Goal: Task Accomplishment & Management: Use online tool/utility

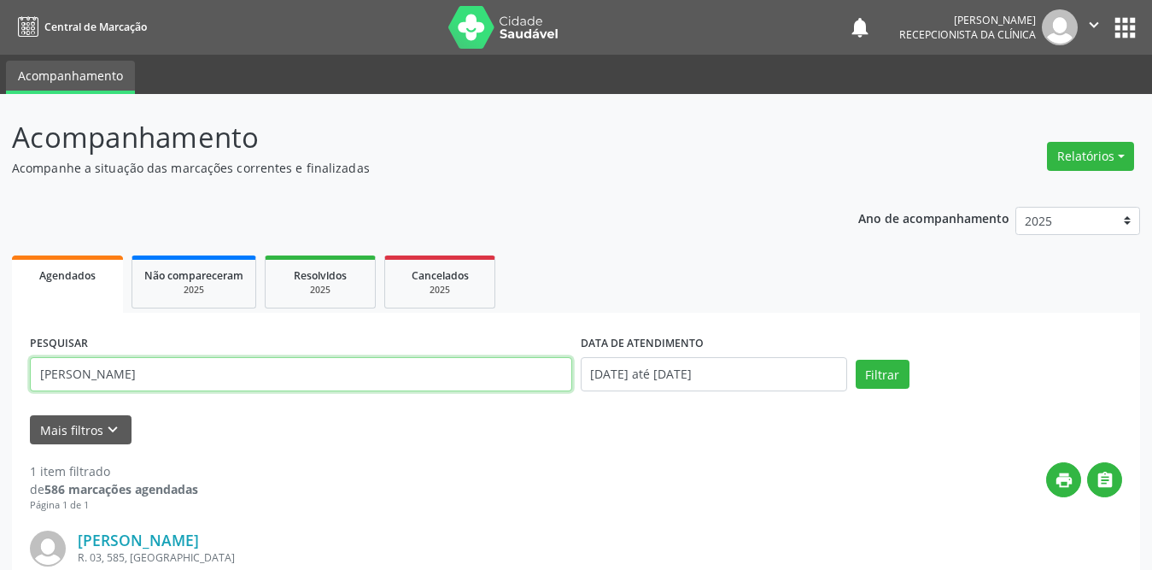
click at [308, 367] on input "[PERSON_NAME]" at bounding box center [301, 374] width 542 height 34
drag, startPoint x: 308, startPoint y: 367, endPoint x: 0, endPoint y: 356, distance: 308.6
click at [0, 356] on div "Acompanhamento Acompanhe a situação das marcações correntes e finalizadas Relat…" at bounding box center [576, 433] width 1152 height 679
type input "[PERSON_NAME]"
click at [856, 360] on button "Filtrar" at bounding box center [883, 374] width 54 height 29
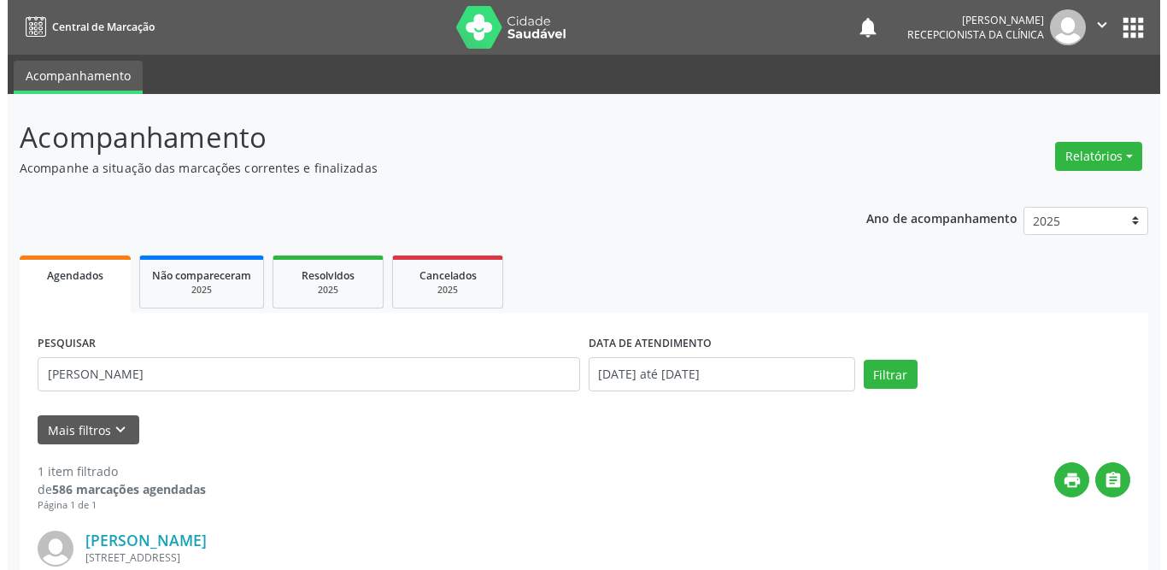
scroll to position [203, 0]
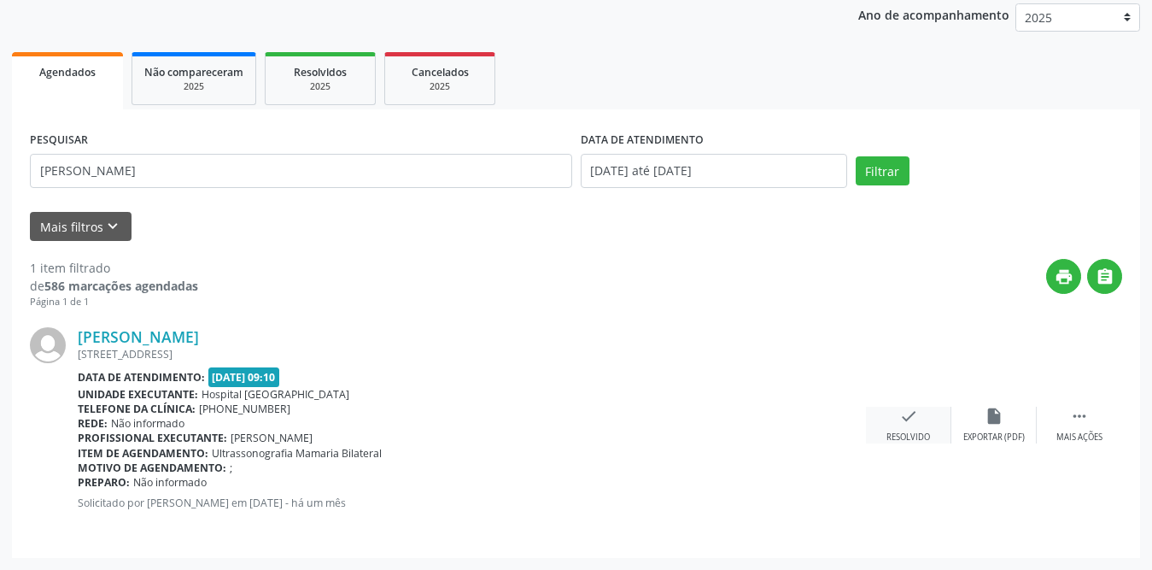
click at [900, 424] on icon "check" at bounding box center [909, 416] width 19 height 19
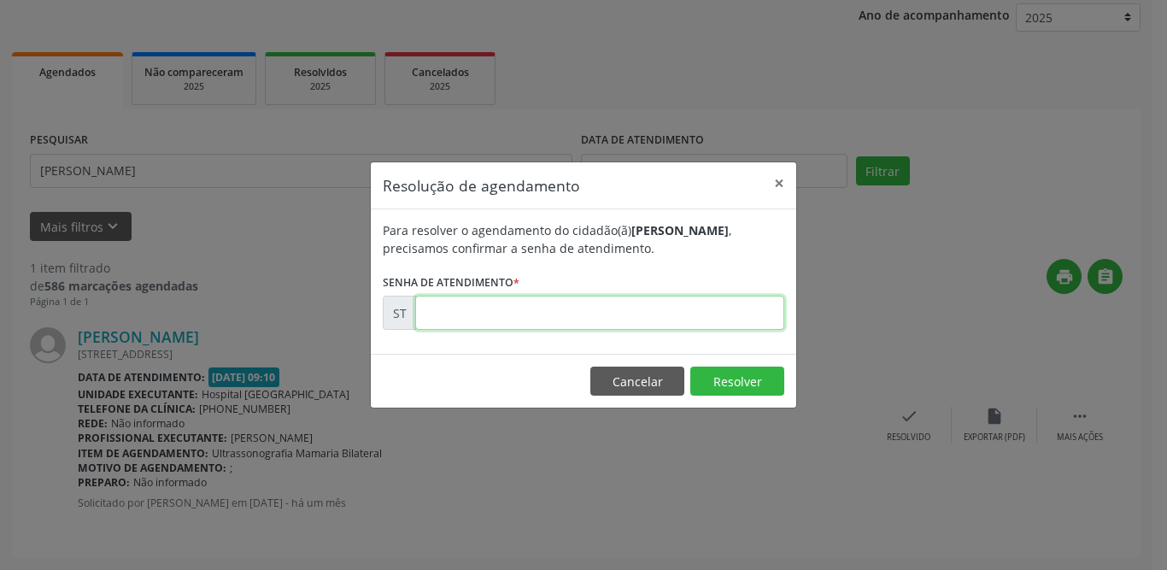
click at [495, 308] on input "text" at bounding box center [599, 313] width 369 height 34
type input "00019920"
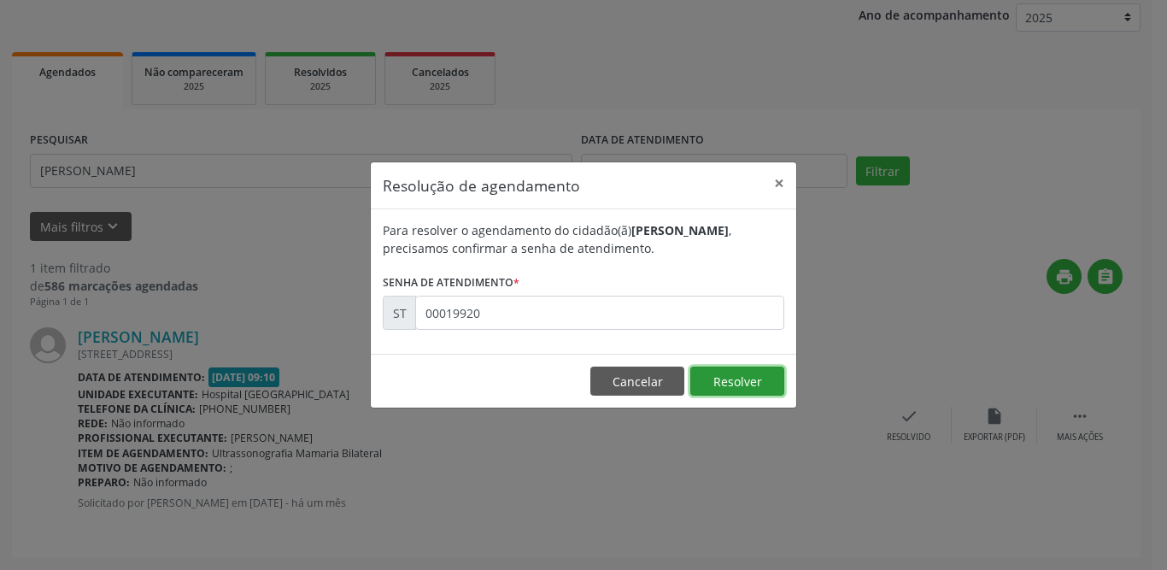
click at [733, 377] on button "Resolver" at bounding box center [737, 380] width 94 height 29
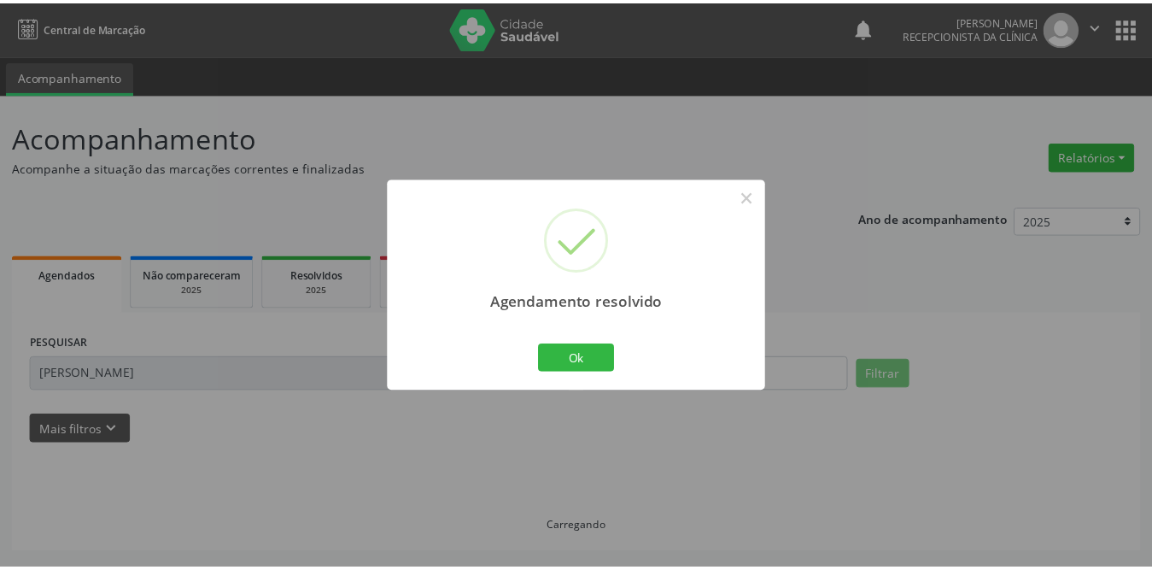
scroll to position [0, 0]
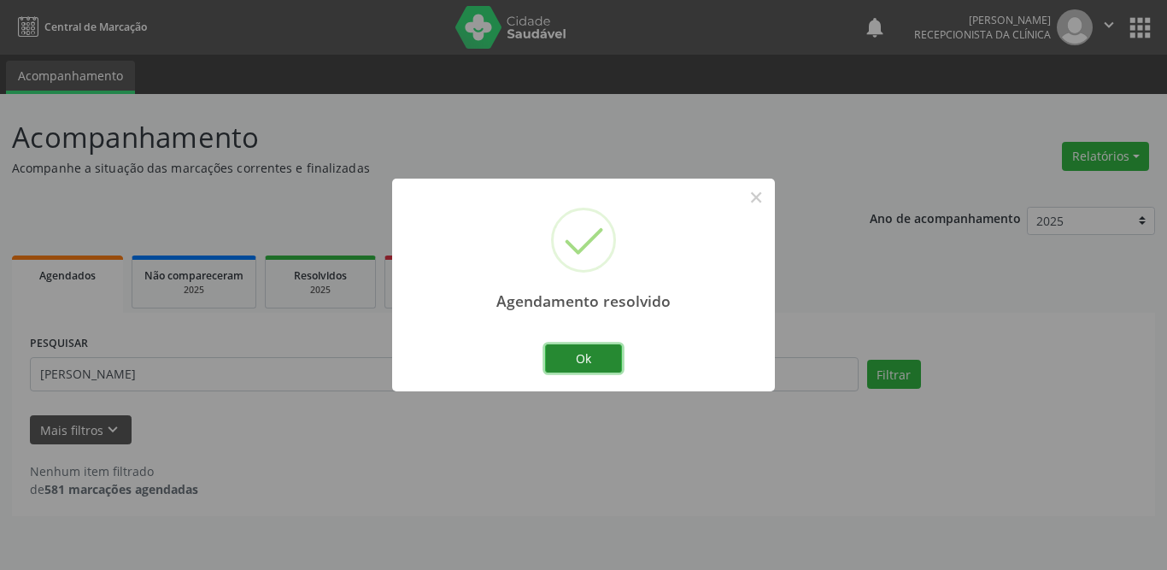
click at [592, 366] on button "Ok" at bounding box center [583, 358] width 77 height 29
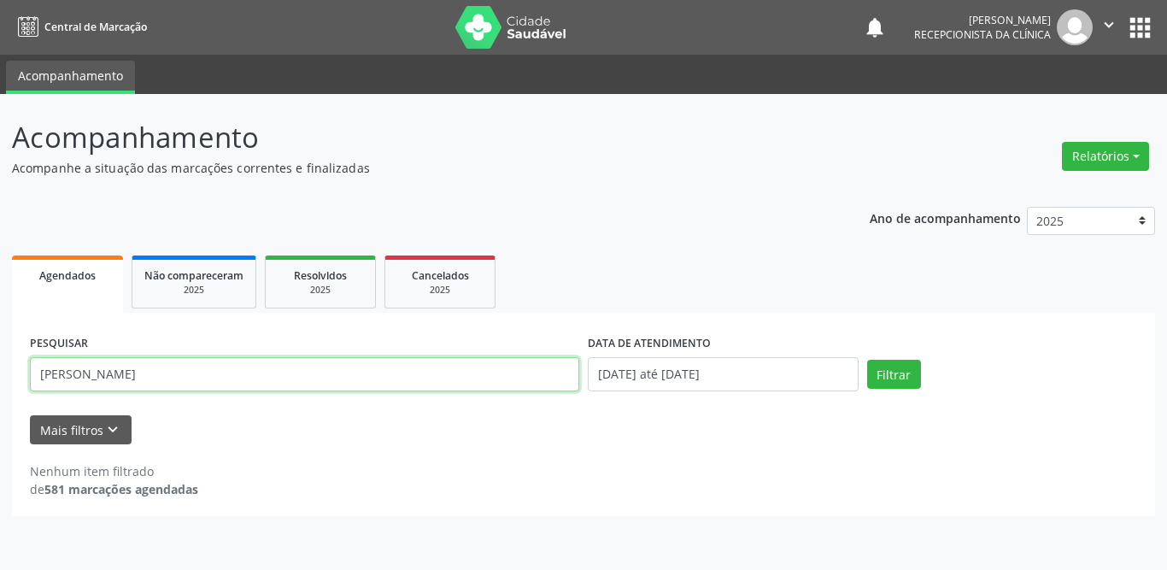
drag, startPoint x: 413, startPoint y: 386, endPoint x: 0, endPoint y: 372, distance: 412.8
click at [0, 372] on div "Acompanhamento Acompanhe a situação das marcações correntes e finalizadas Relat…" at bounding box center [583, 332] width 1167 height 476
type input "[PERSON_NAME]"
click at [867, 360] on button "Filtrar" at bounding box center [894, 374] width 54 height 29
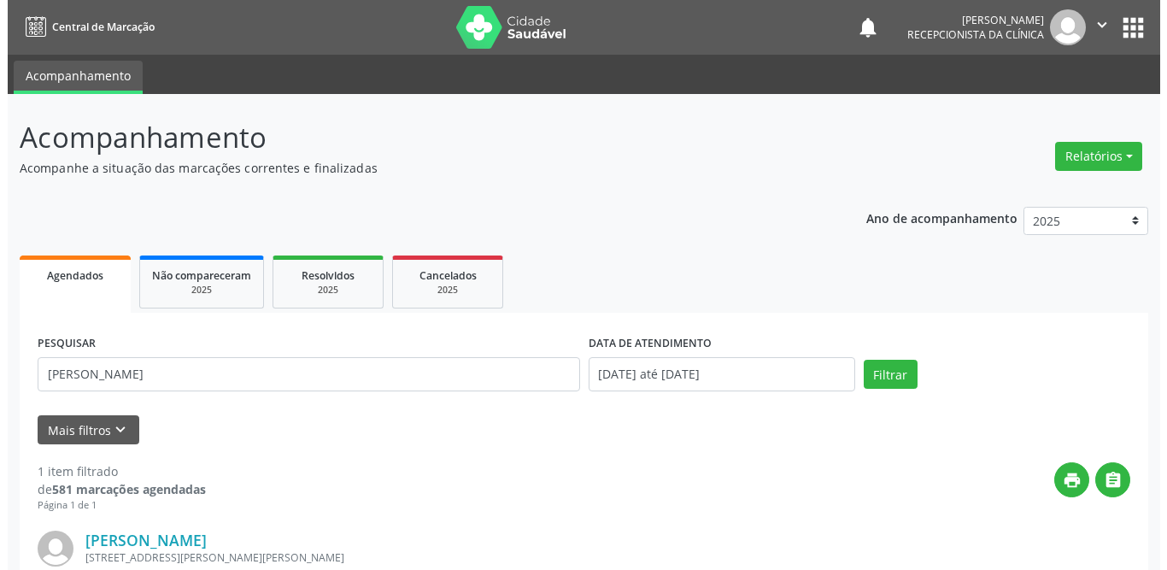
scroll to position [203, 0]
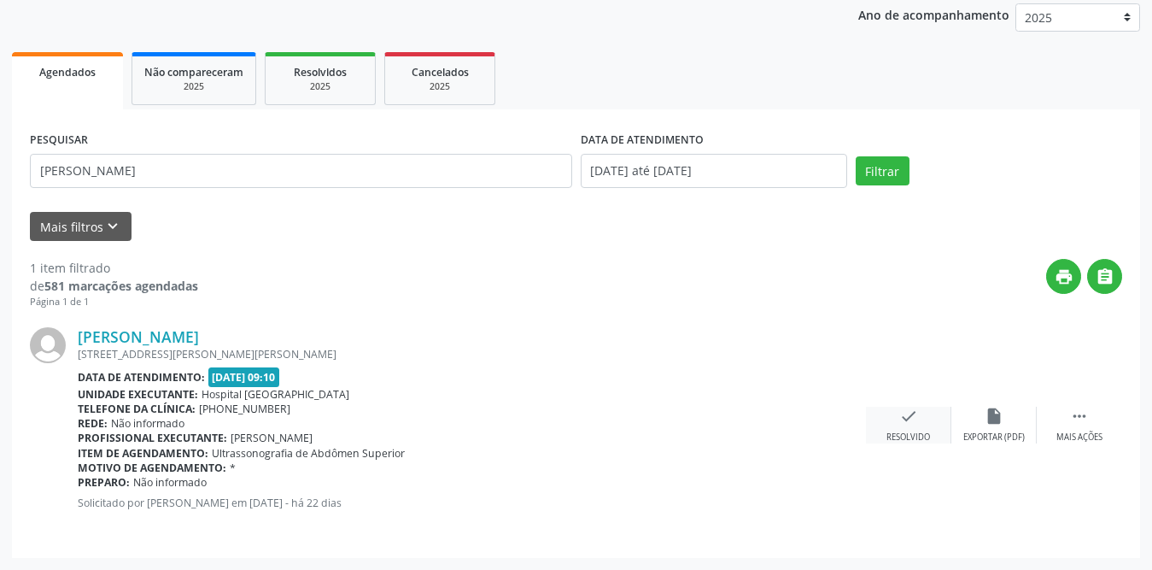
click at [914, 431] on div "Resolvido" at bounding box center [909, 437] width 44 height 12
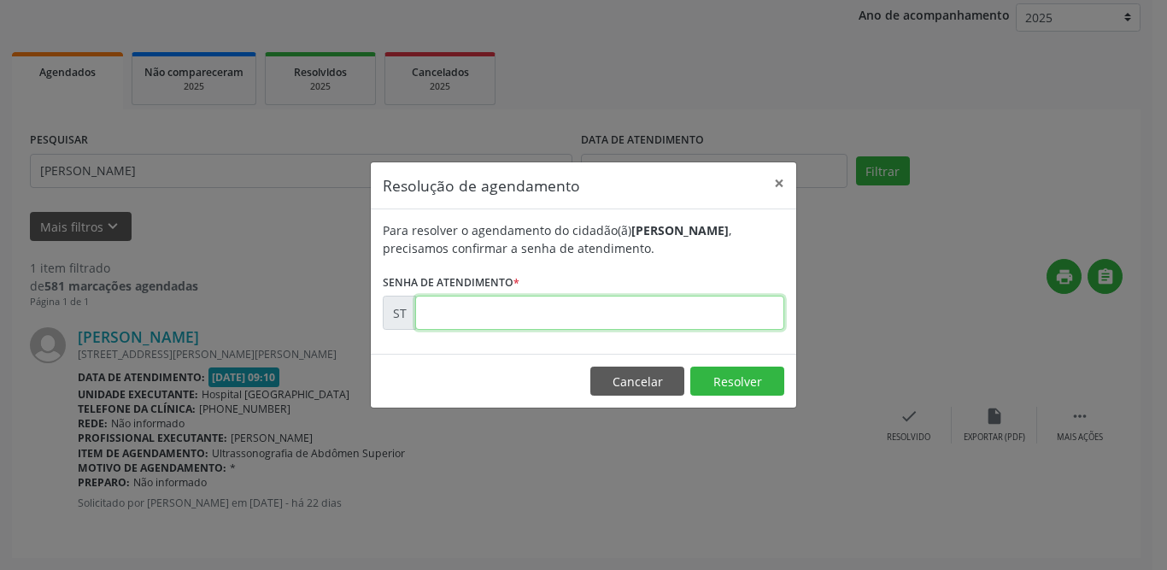
click at [572, 311] on input "text" at bounding box center [599, 313] width 369 height 34
type input "00020778"
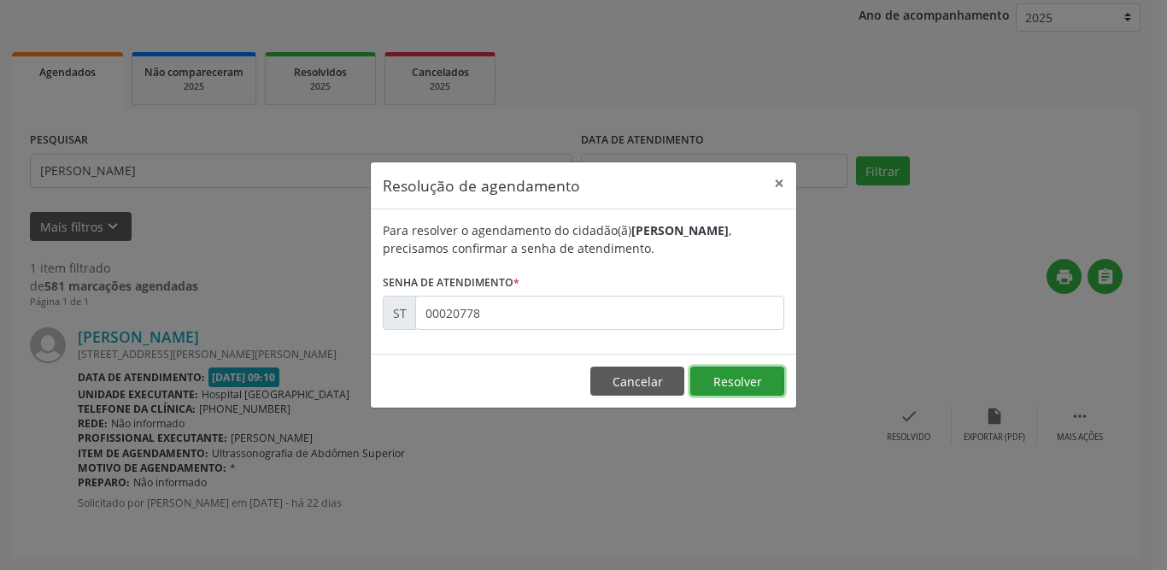
click at [748, 380] on button "Resolver" at bounding box center [737, 380] width 94 height 29
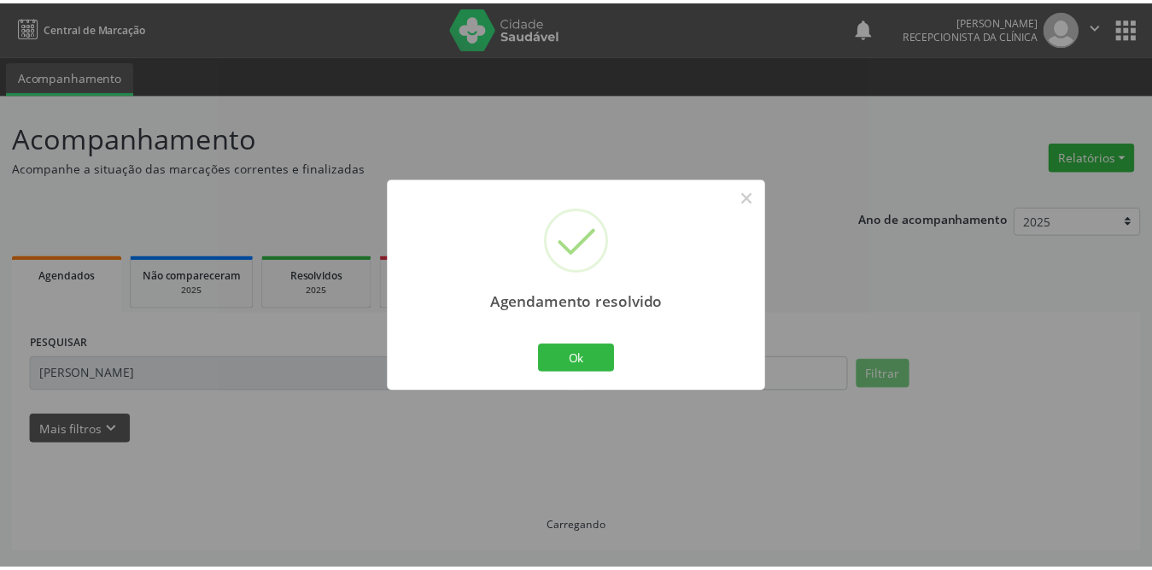
scroll to position [0, 0]
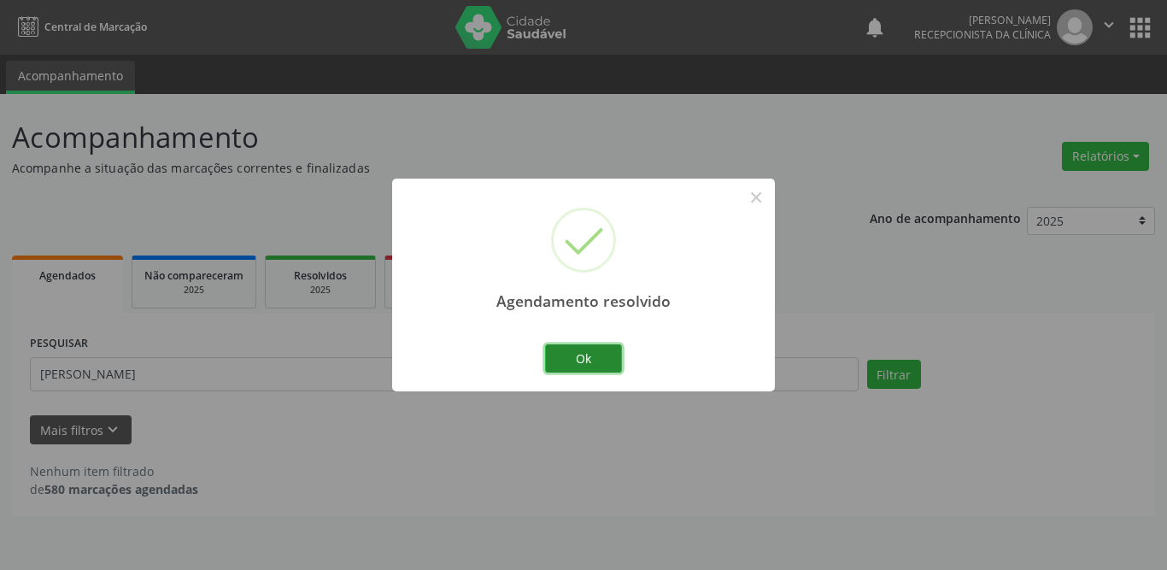
click at [590, 361] on button "Ok" at bounding box center [583, 358] width 77 height 29
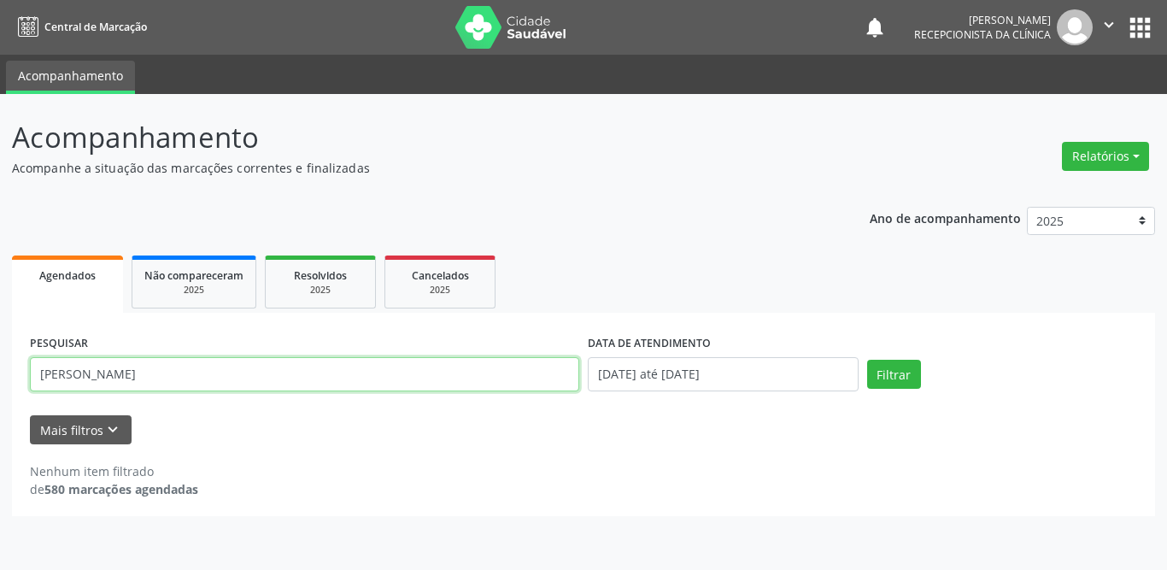
drag, startPoint x: 167, startPoint y: 366, endPoint x: 0, endPoint y: 354, distance: 167.1
click at [0, 354] on div "Acompanhamento Acompanhe a situação das marcações correntes e finalizadas Relat…" at bounding box center [583, 332] width 1167 height 476
type input "GUMERCINDO"
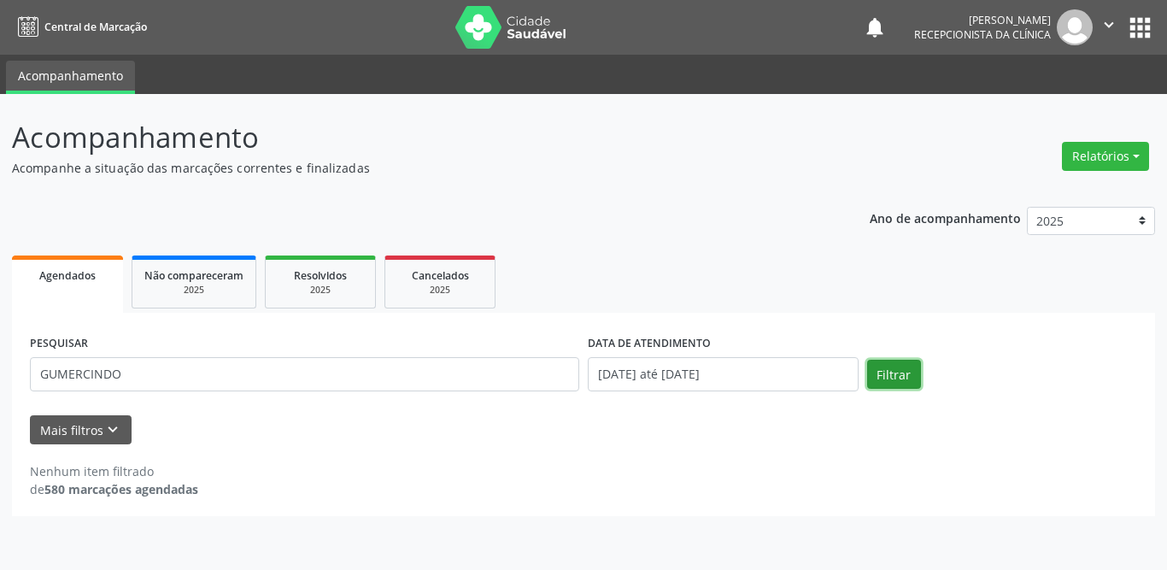
click at [906, 366] on button "Filtrar" at bounding box center [894, 374] width 54 height 29
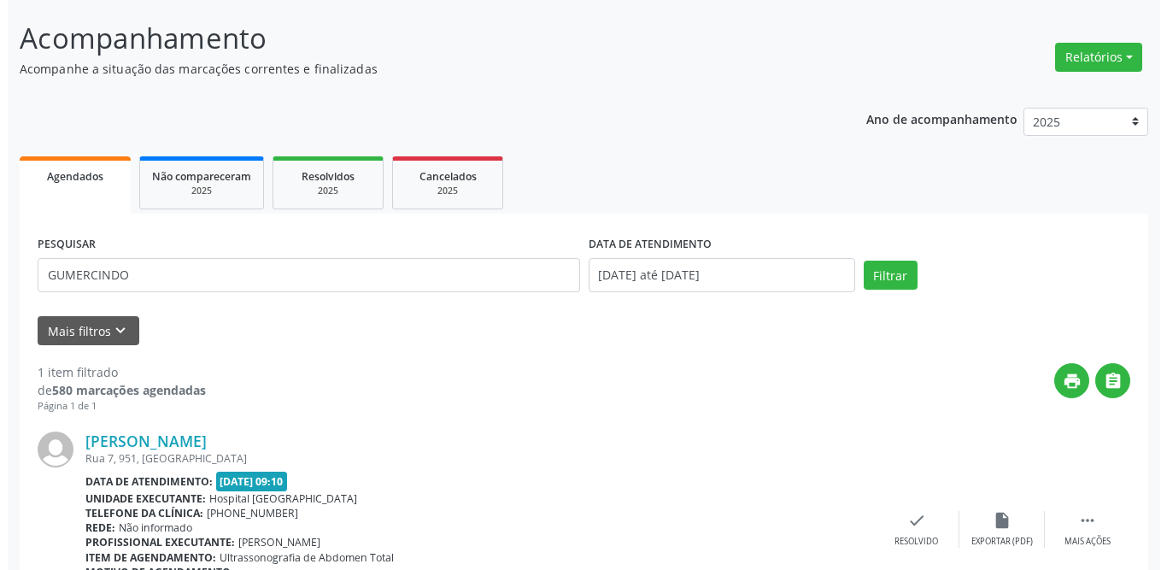
scroll to position [203, 0]
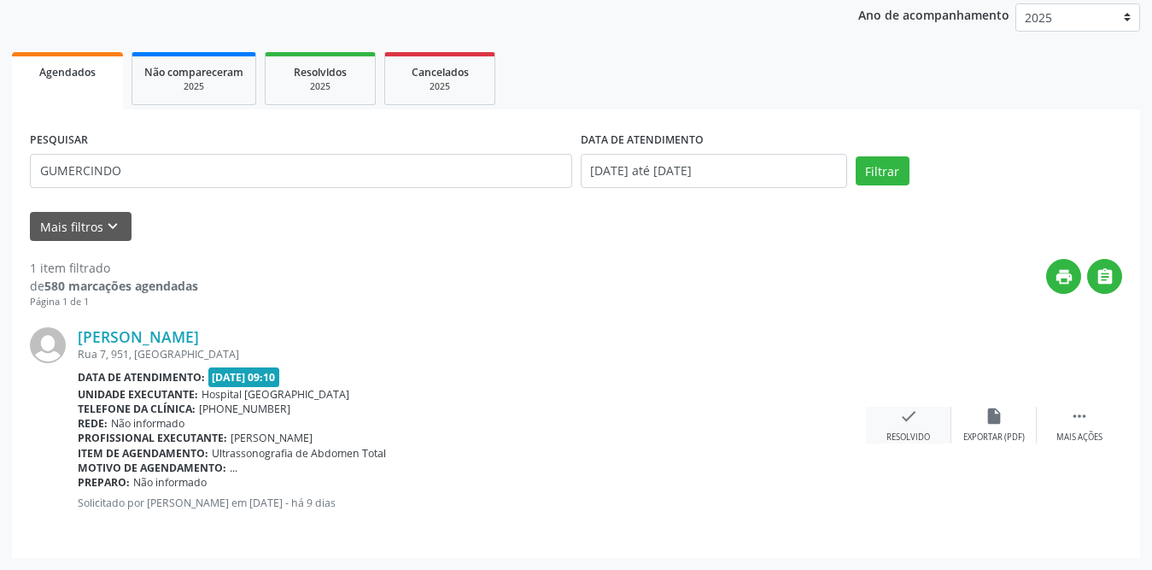
click at [900, 419] on icon "check" at bounding box center [909, 416] width 19 height 19
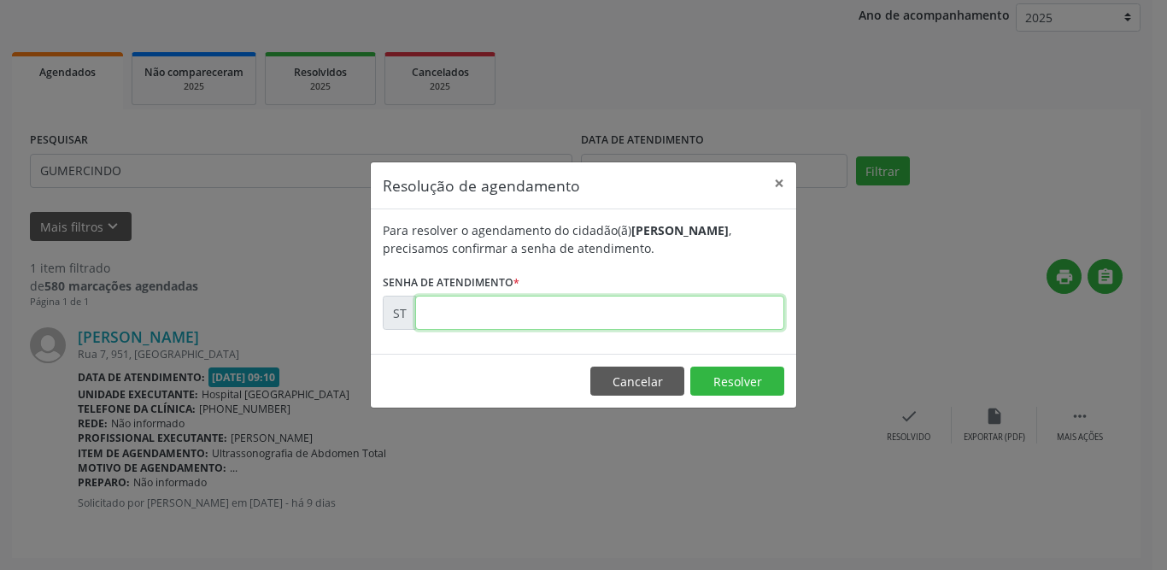
click at [563, 314] on input "text" at bounding box center [599, 313] width 369 height 34
type input "00022213"
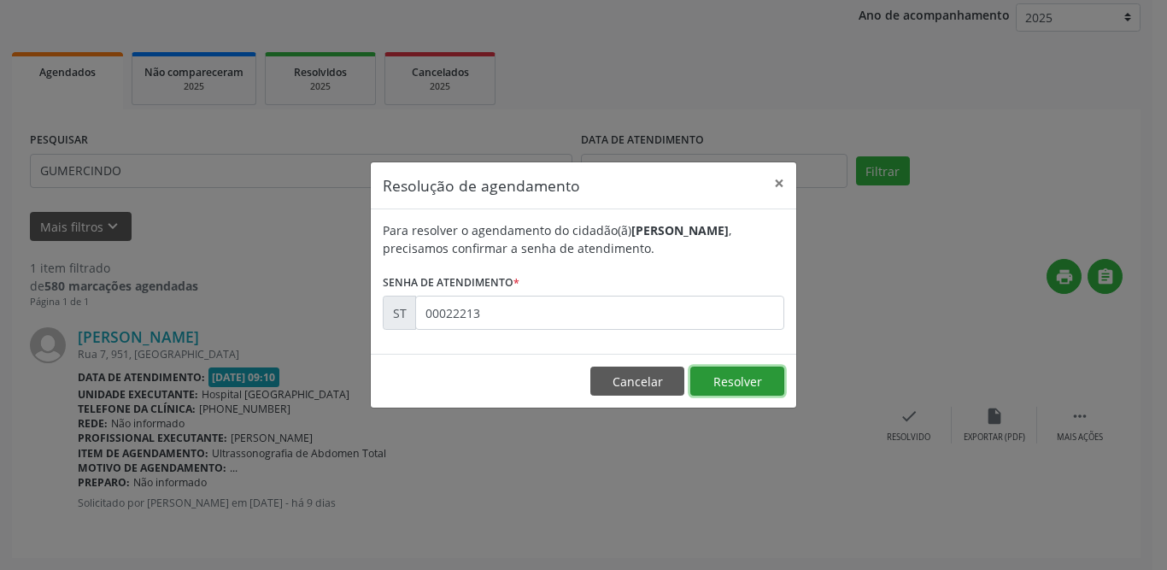
click at [714, 378] on button "Resolver" at bounding box center [737, 380] width 94 height 29
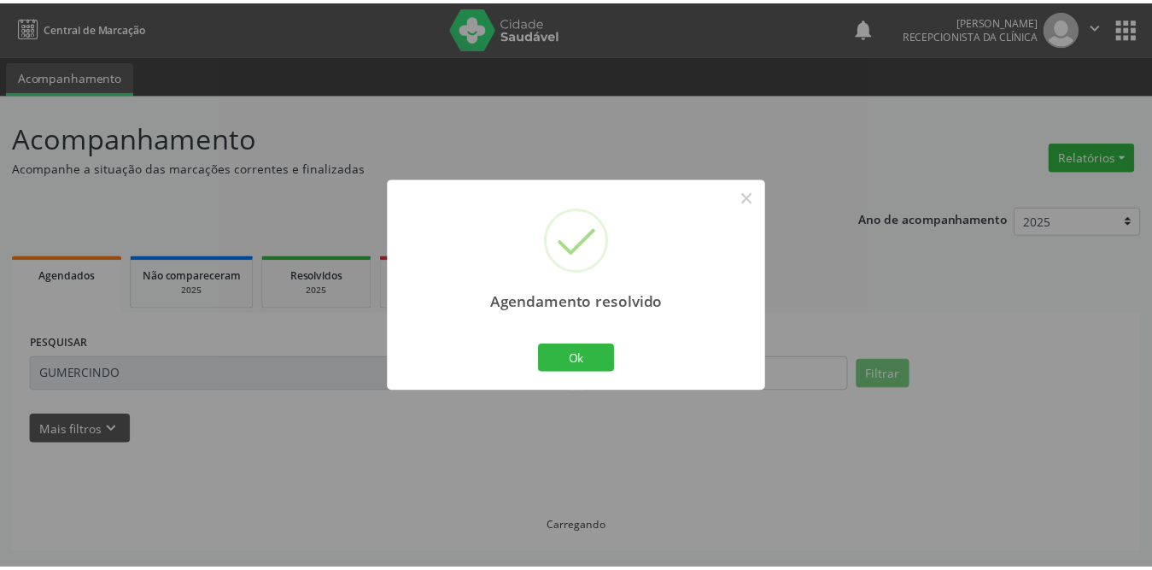
scroll to position [0, 0]
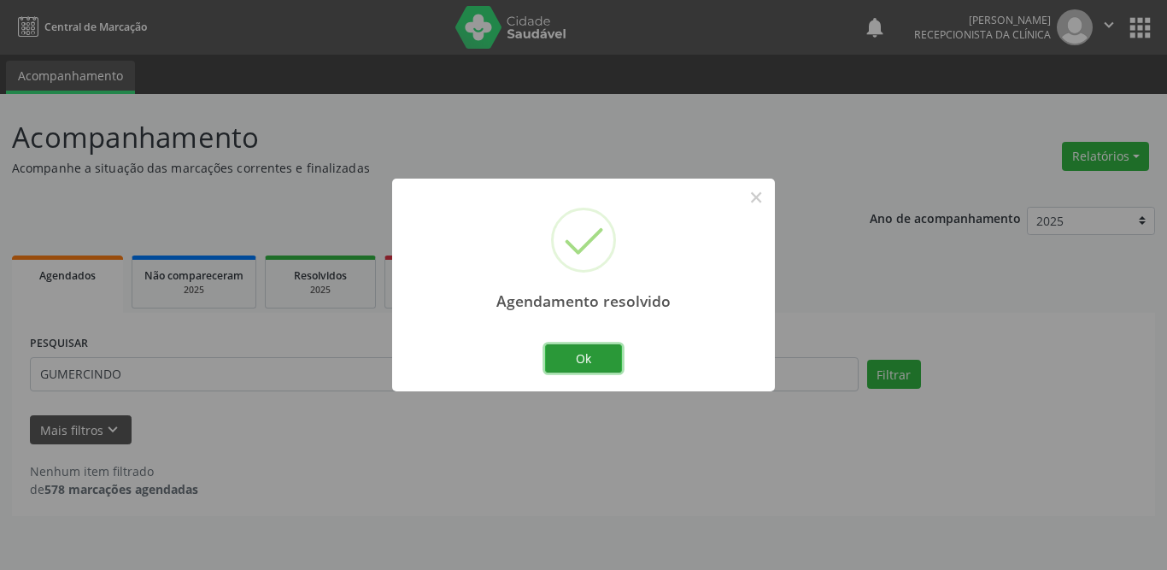
click at [573, 351] on button "Ok" at bounding box center [583, 358] width 77 height 29
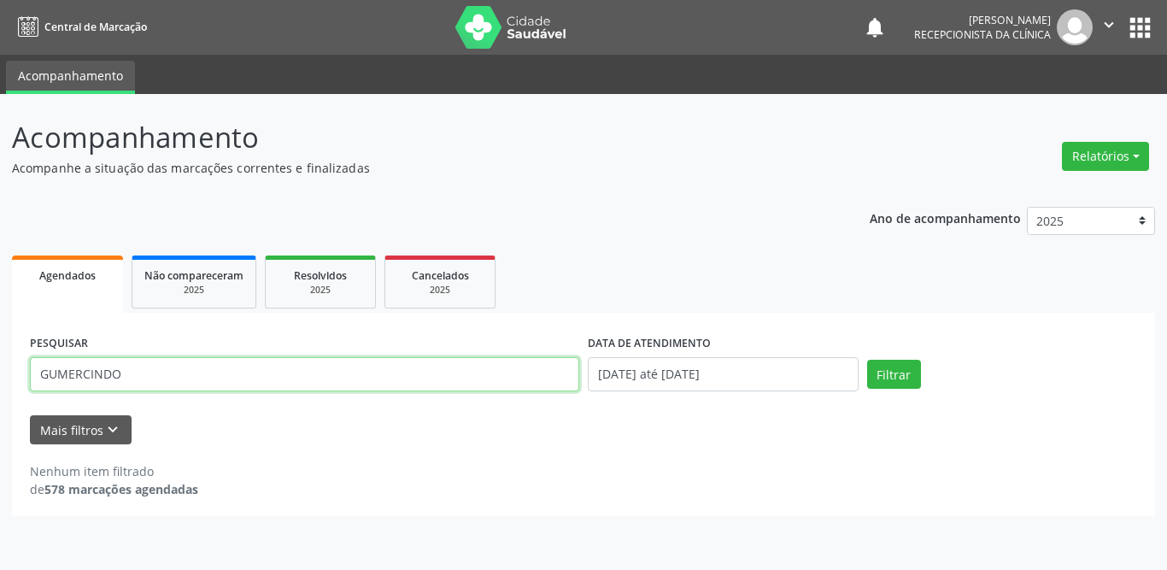
drag, startPoint x: 249, startPoint y: 370, endPoint x: 0, endPoint y: 354, distance: 250.0
click at [0, 354] on div "Acompanhamento Acompanhe a situação das marcações correntes e finalizadas Relat…" at bounding box center [583, 332] width 1167 height 476
type input "kleany"
click at [867, 360] on button "Filtrar" at bounding box center [894, 374] width 54 height 29
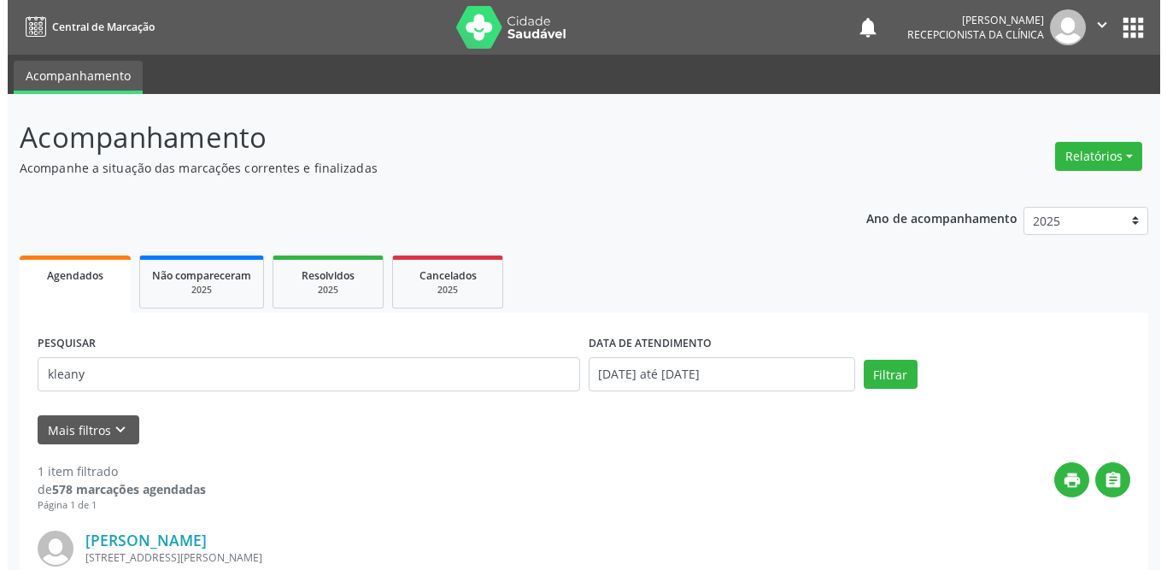
scroll to position [203, 0]
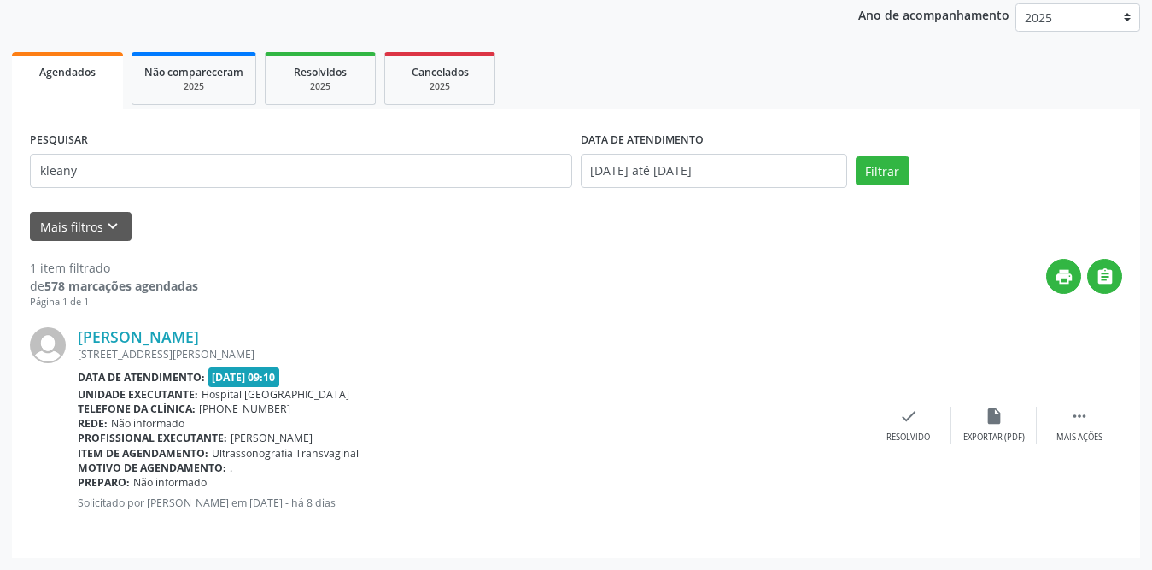
click at [169, 417] on span "Não informado" at bounding box center [147, 423] width 73 height 15
click at [900, 420] on div "check Resolvido" at bounding box center [908, 425] width 85 height 37
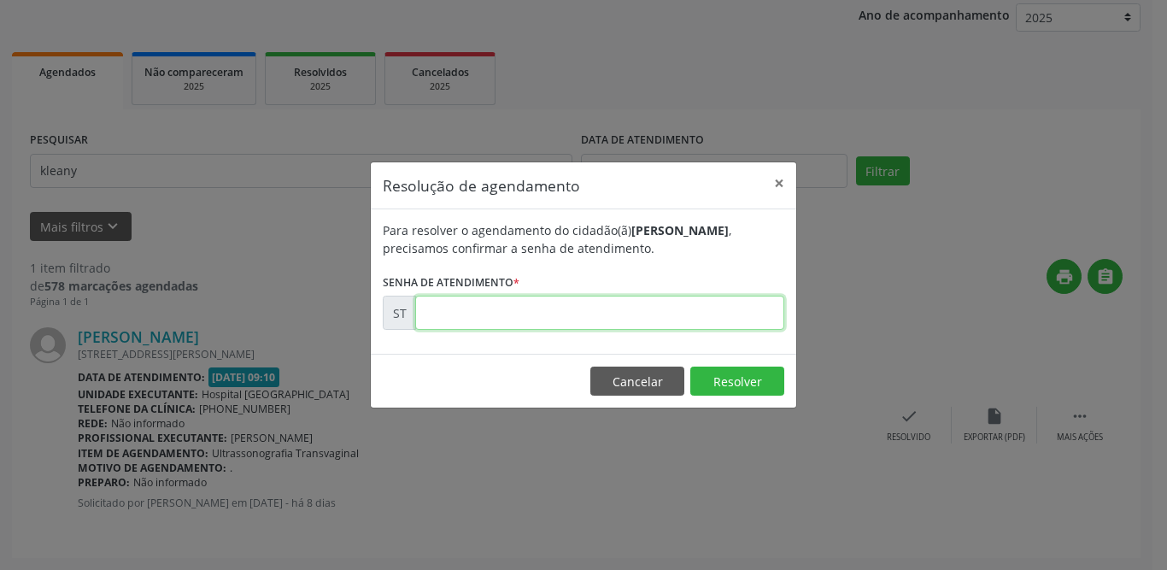
click at [639, 321] on input "text" at bounding box center [599, 313] width 369 height 34
type input "00022445"
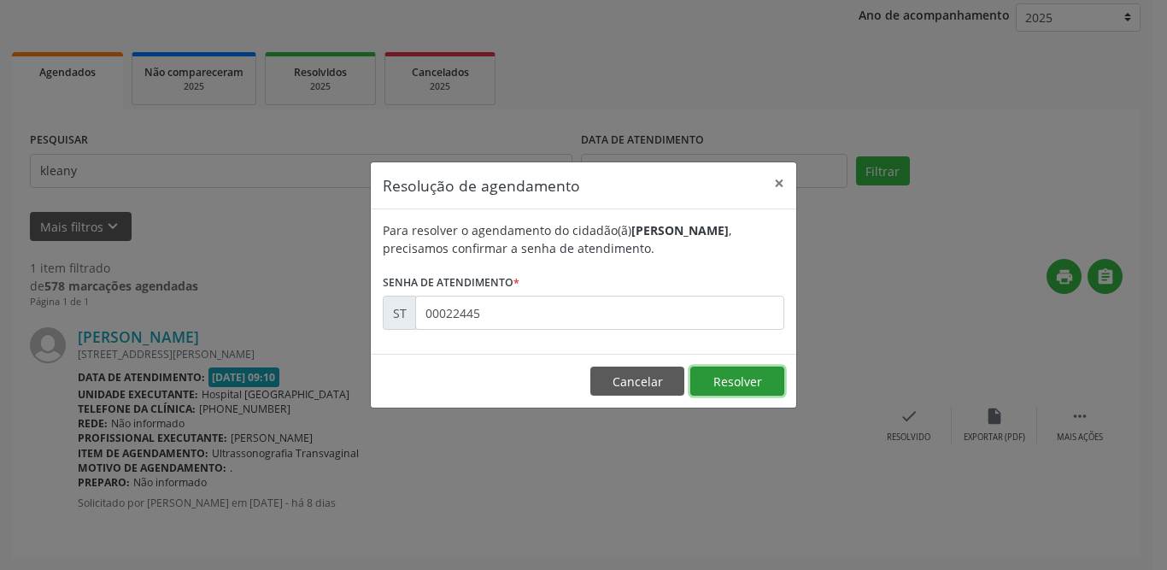
click at [730, 374] on button "Resolver" at bounding box center [737, 380] width 94 height 29
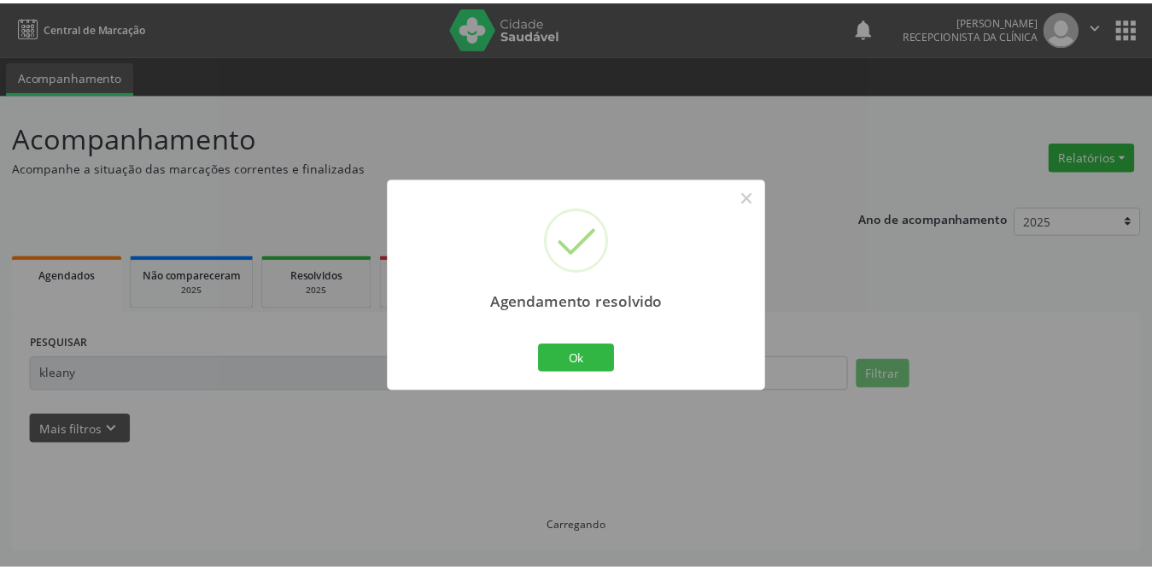
scroll to position [0, 0]
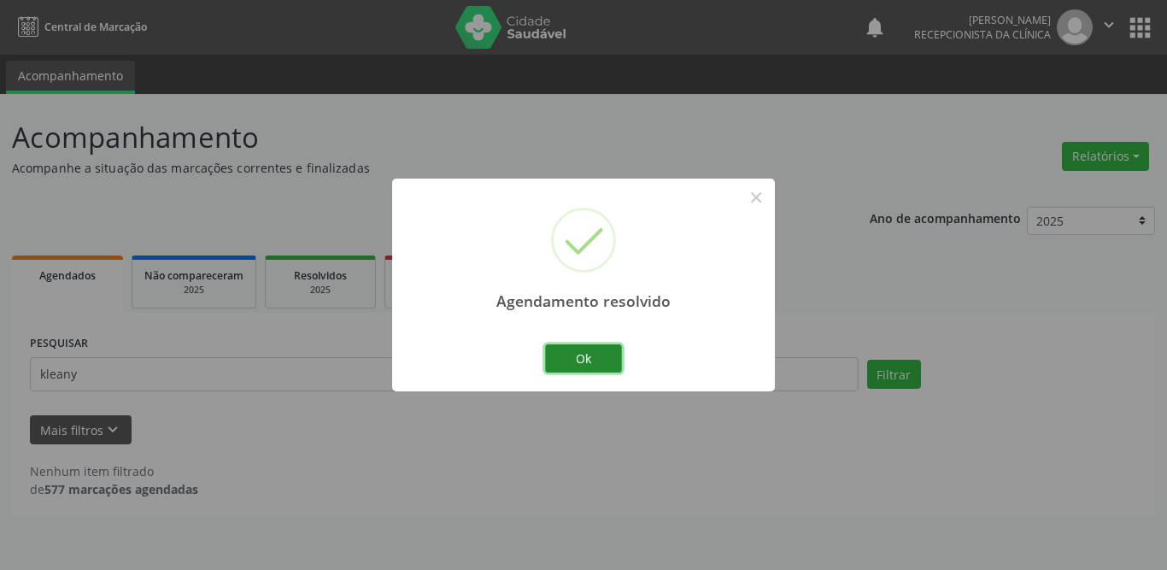
click at [613, 356] on button "Ok" at bounding box center [583, 358] width 77 height 29
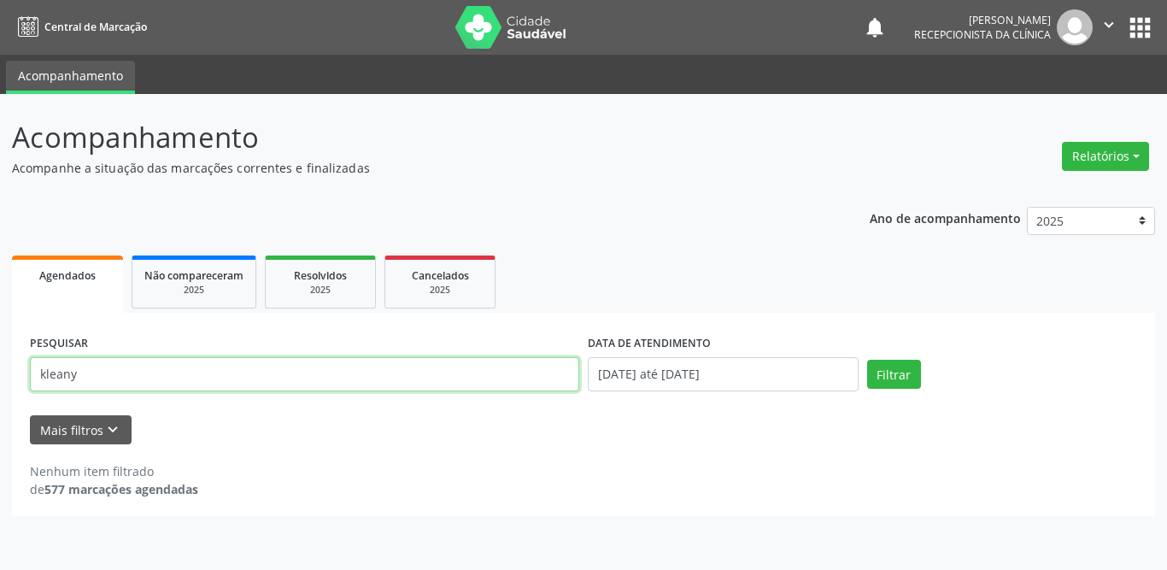
click at [0, 369] on div "Acompanhamento Acompanhe a situação das marcações correntes e finalizadas Relat…" at bounding box center [583, 332] width 1167 height 476
drag, startPoint x: 109, startPoint y: 372, endPoint x: 0, endPoint y: 353, distance: 111.0
click at [0, 353] on div "Acompanhamento Acompanhe a situação das marcações correntes e finalizadas Relat…" at bounding box center [583, 332] width 1167 height 476
type input "giselly"
click at [867, 360] on button "Filtrar" at bounding box center [894, 374] width 54 height 29
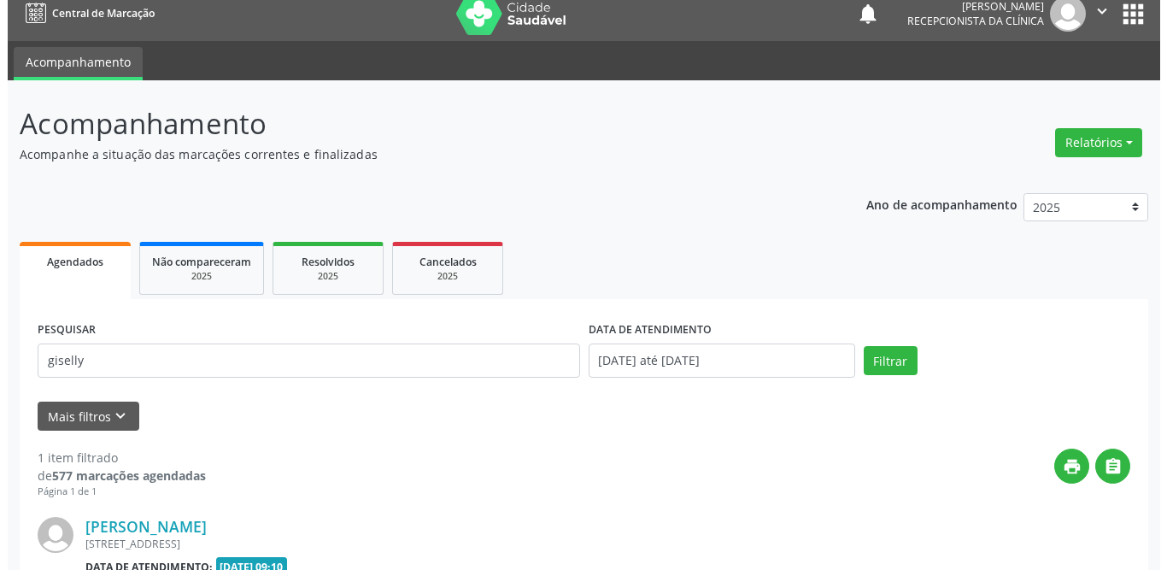
scroll to position [185, 0]
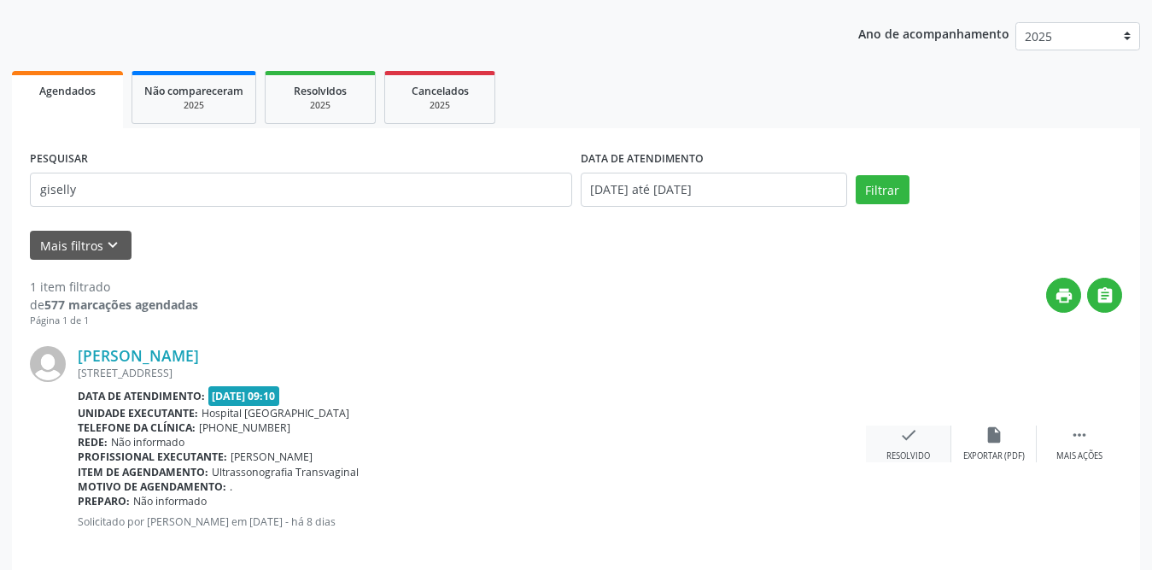
click at [910, 454] on div "Resolvido" at bounding box center [909, 456] width 44 height 12
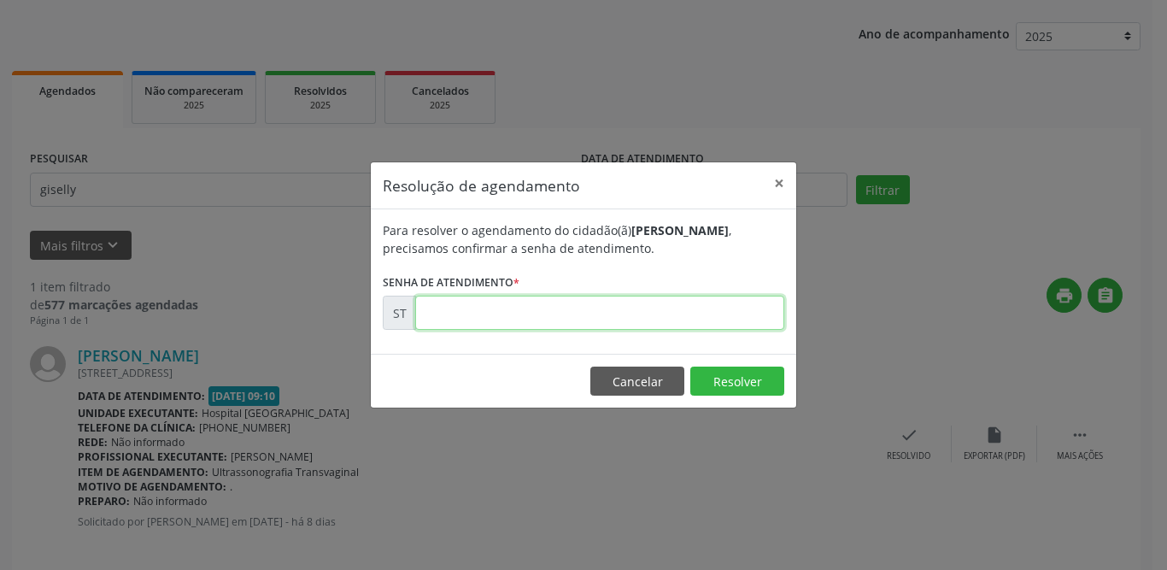
click at [528, 316] on input "text" at bounding box center [599, 313] width 369 height 34
type input "00022426"
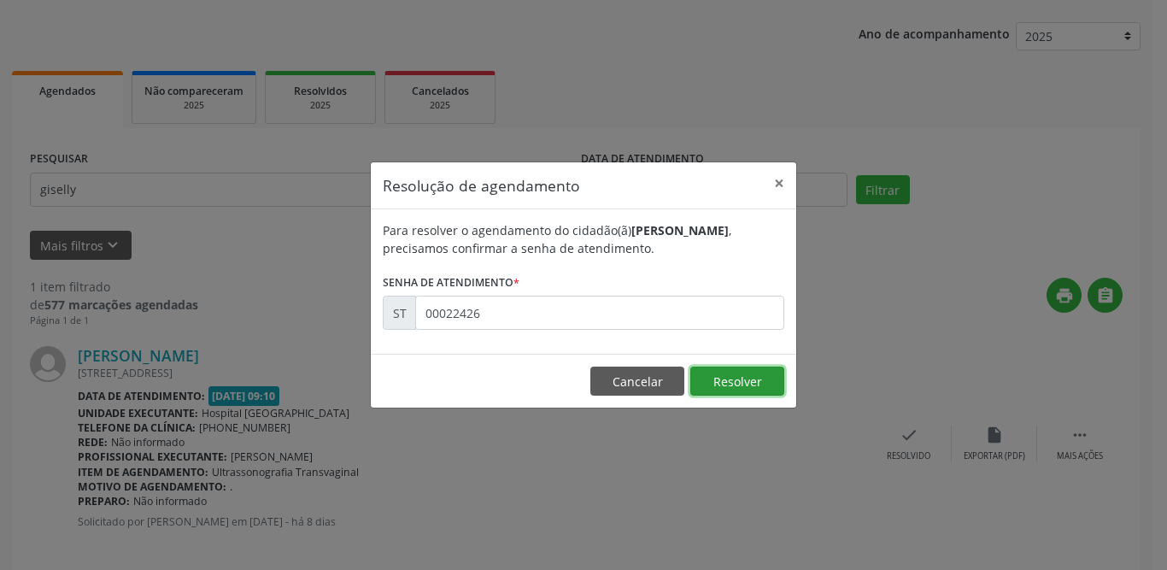
click at [738, 380] on button "Resolver" at bounding box center [737, 380] width 94 height 29
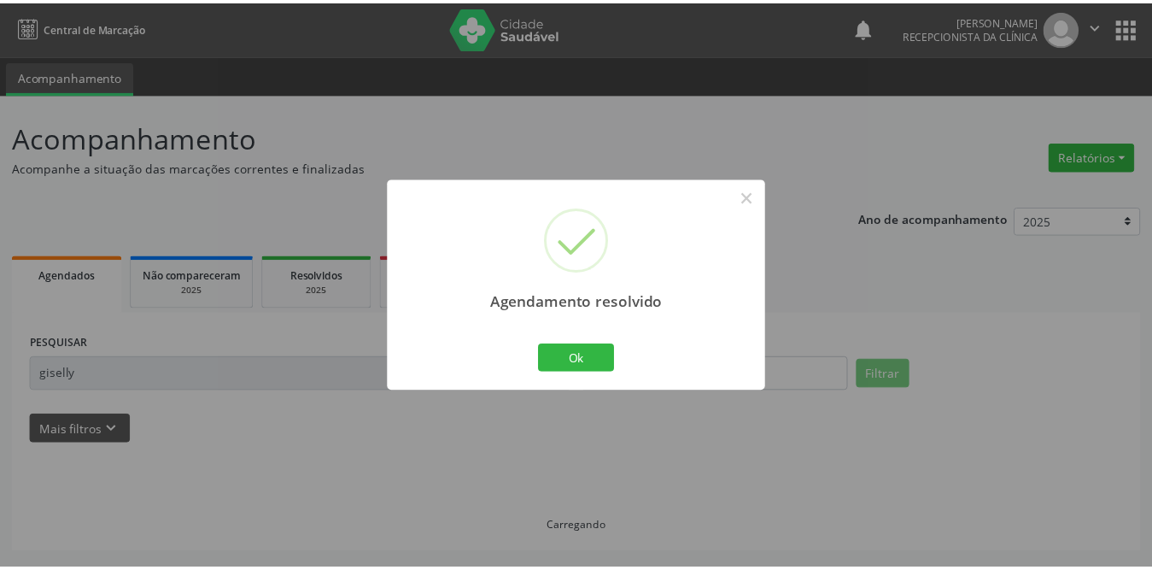
scroll to position [0, 0]
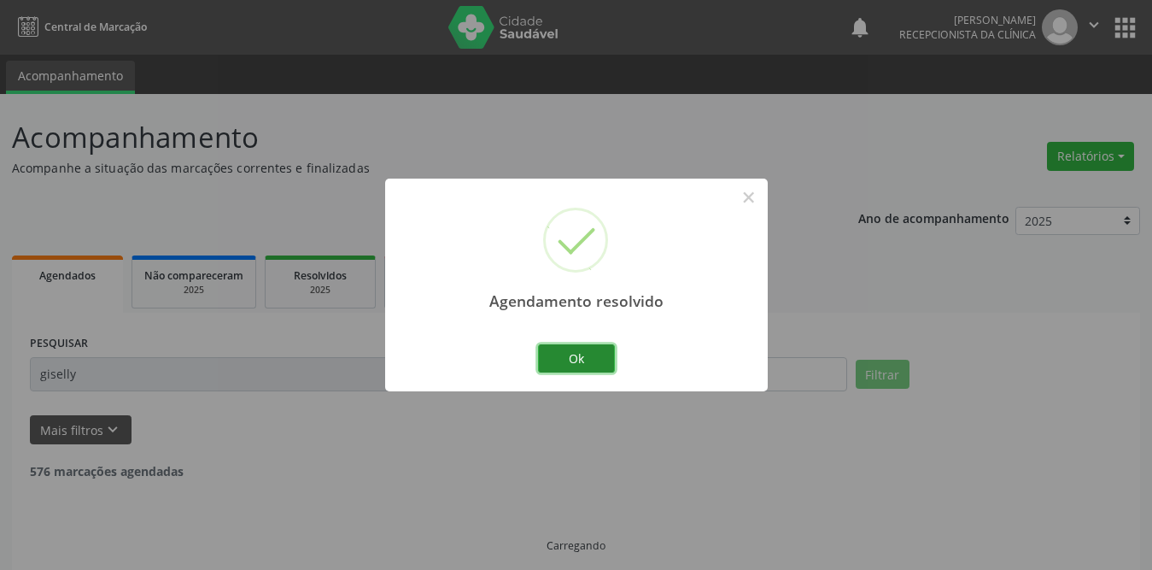
click at [595, 363] on button "Ok" at bounding box center [576, 358] width 77 height 29
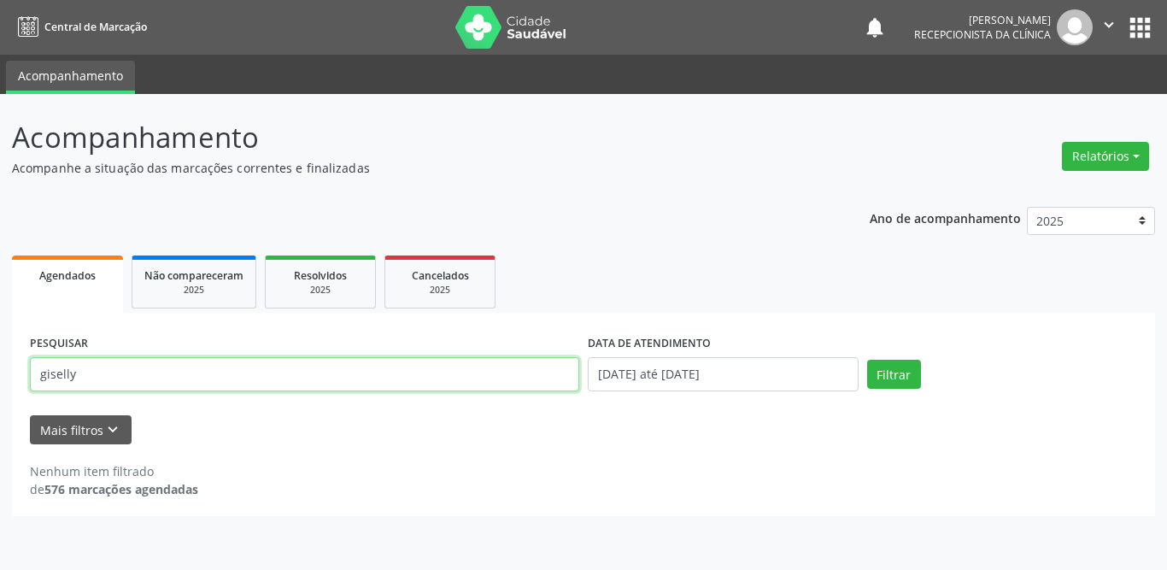
drag, startPoint x: 122, startPoint y: 379, endPoint x: 0, endPoint y: 372, distance: 122.4
click at [0, 372] on div "Acompanhamento Acompanhe a situação das marcações correntes e finalizadas Relat…" at bounding box center [583, 332] width 1167 height 476
type input "[PERSON_NAME]"
click at [867, 360] on button "Filtrar" at bounding box center [894, 374] width 54 height 29
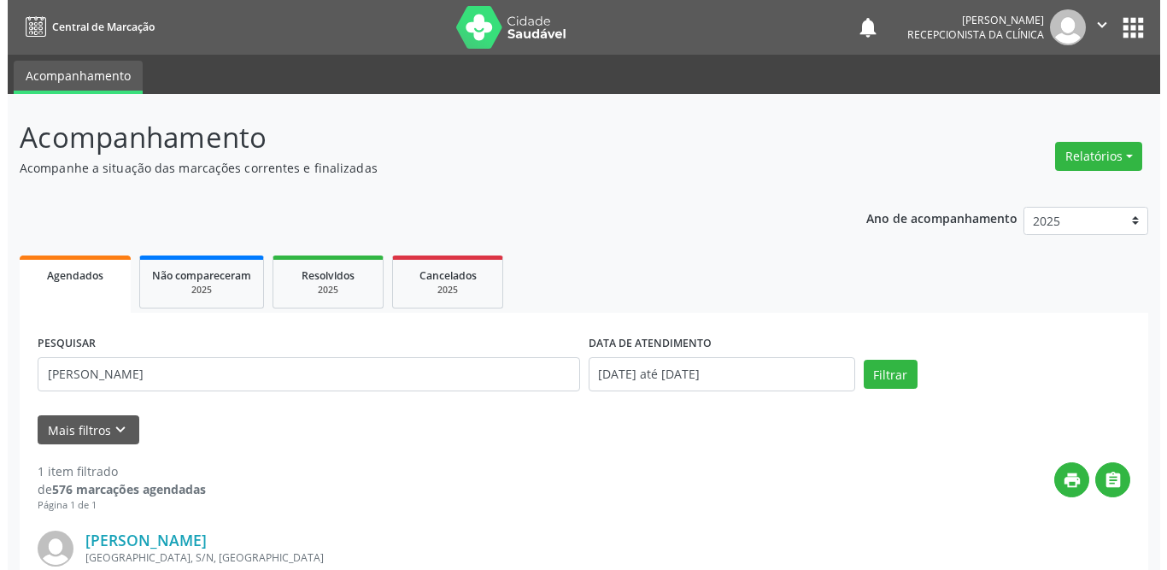
scroll to position [203, 0]
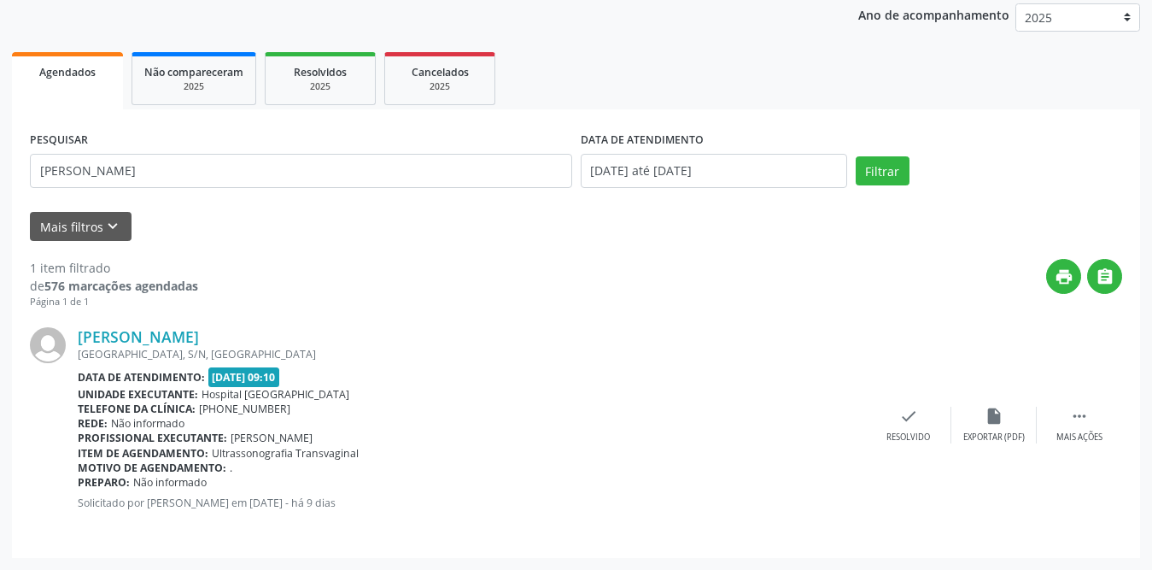
click at [187, 419] on div "Rede: Não informado" at bounding box center [472, 423] width 789 height 15
click at [906, 427] on div "check Resolvido" at bounding box center [908, 425] width 85 height 37
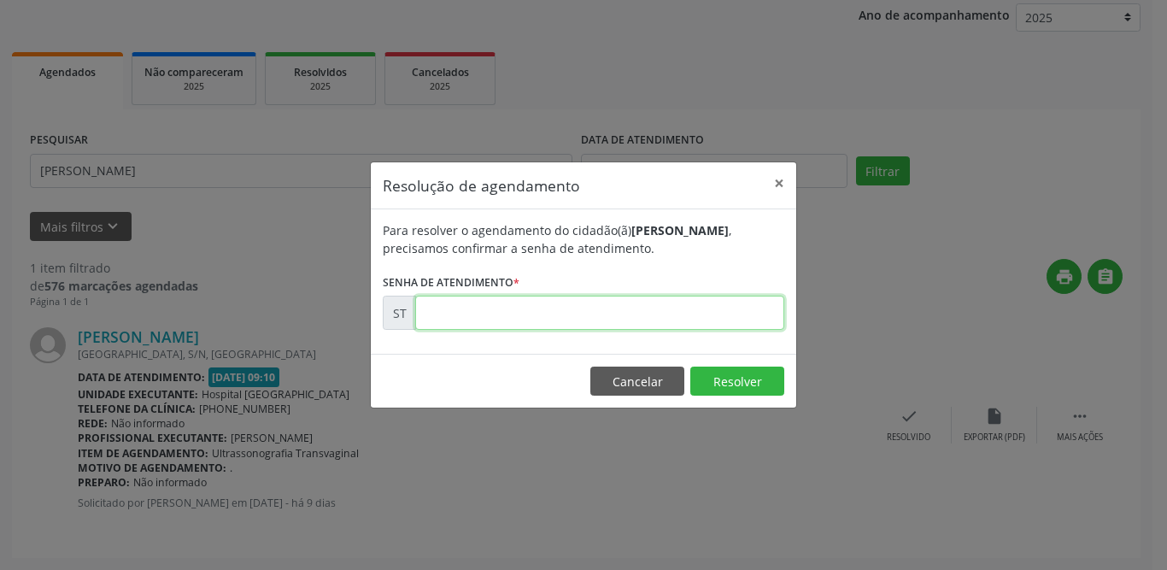
click at [548, 320] on input "text" at bounding box center [599, 313] width 369 height 34
type input "00022146"
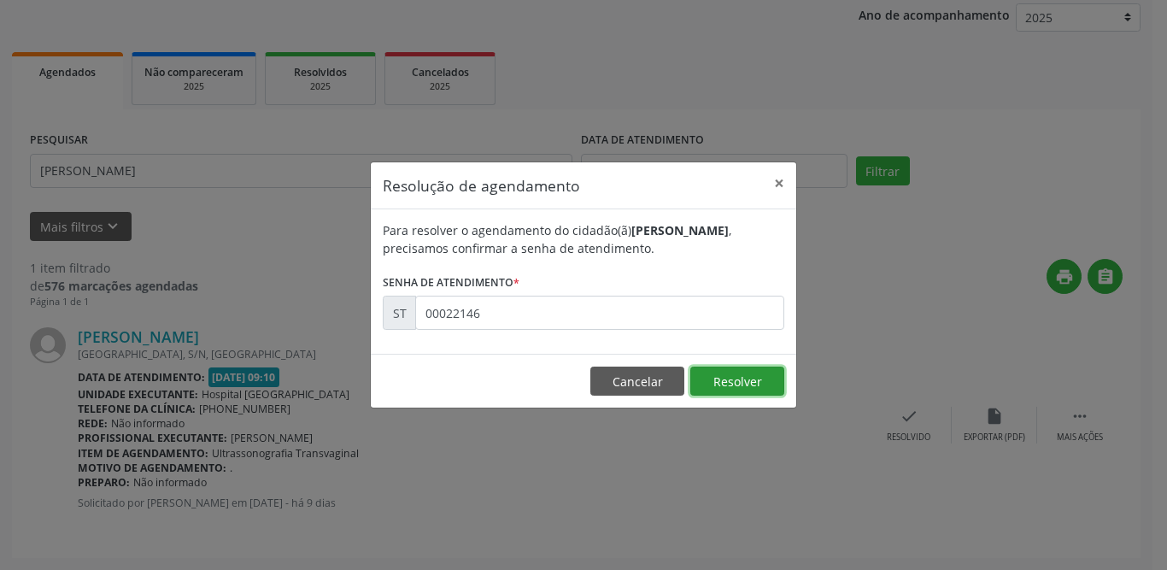
click at [719, 372] on button "Resolver" at bounding box center [737, 380] width 94 height 29
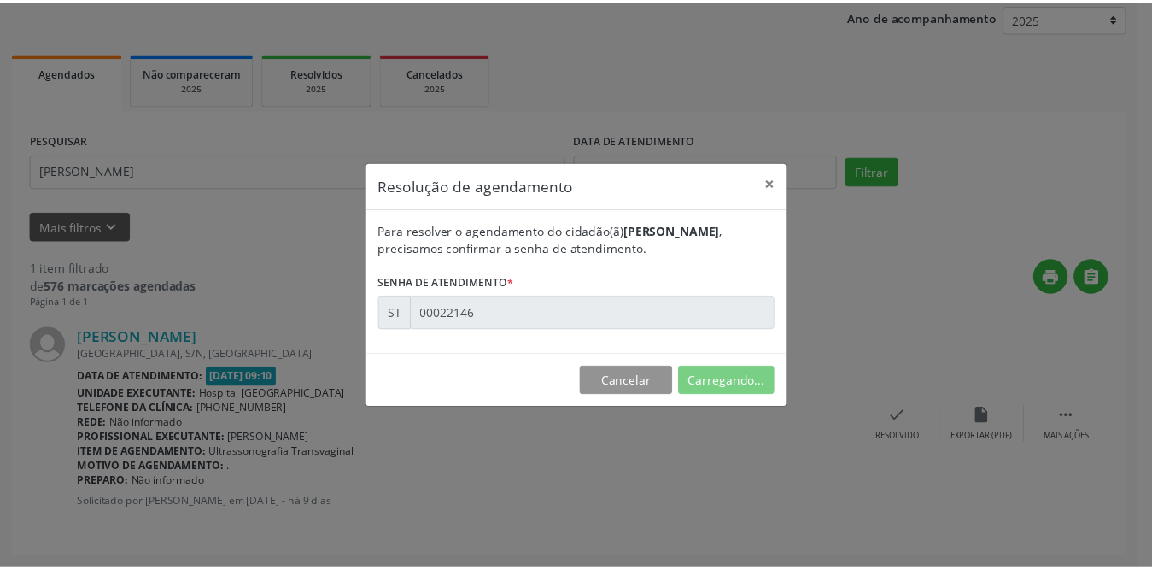
scroll to position [0, 0]
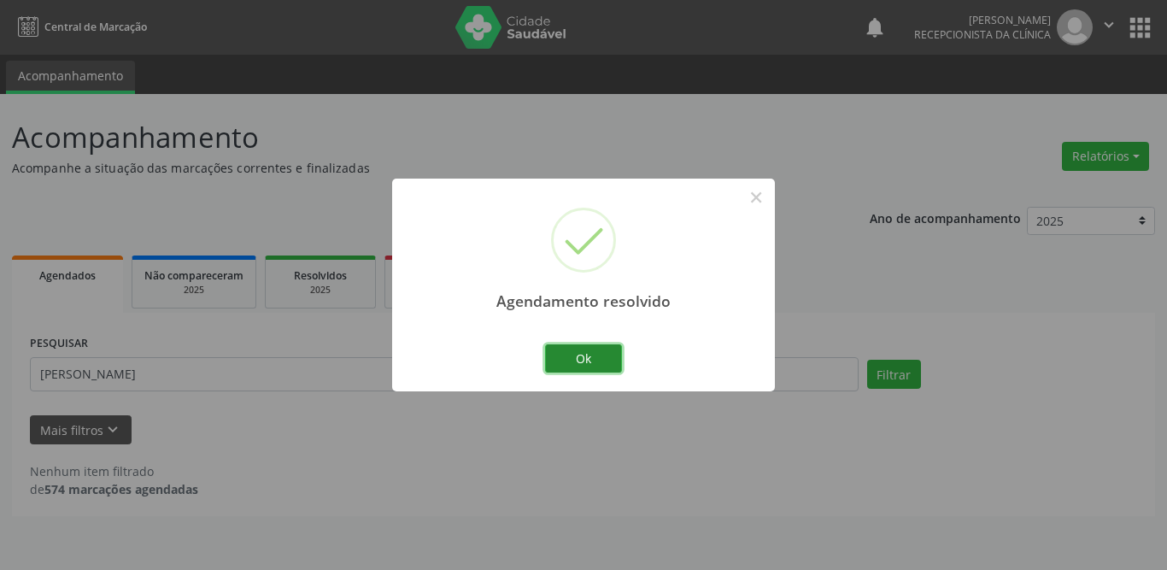
click at [599, 361] on button "Ok" at bounding box center [583, 358] width 77 height 29
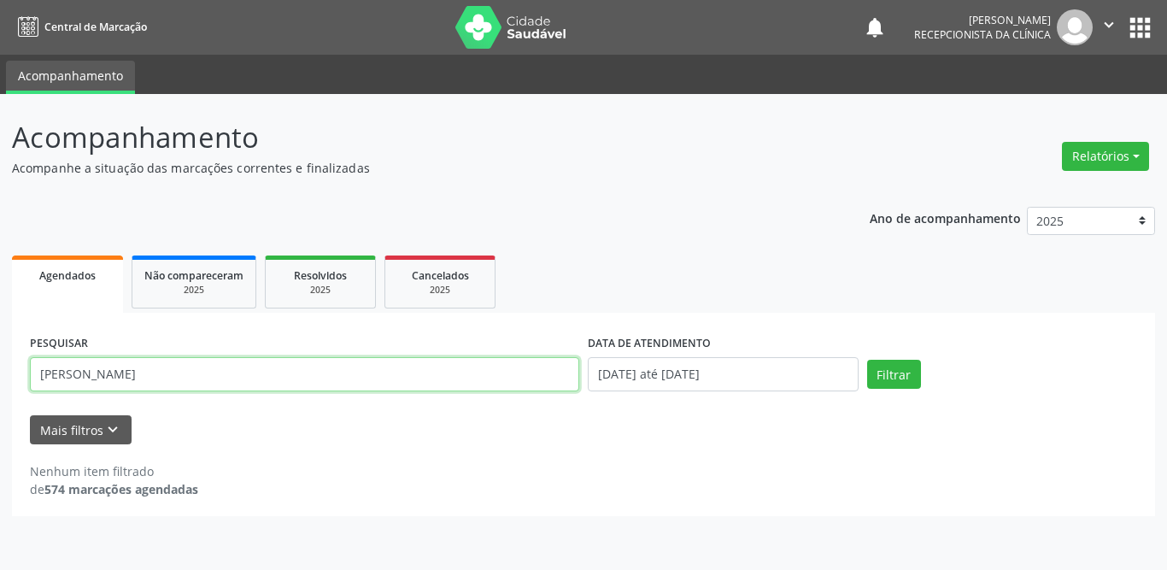
click at [456, 378] on input "[PERSON_NAME]" at bounding box center [304, 374] width 549 height 34
drag, startPoint x: 456, startPoint y: 378, endPoint x: 0, endPoint y: 378, distance: 456.2
click at [0, 378] on div "Acompanhamento Acompanhe a situação das marcações correntes e finalizadas Relat…" at bounding box center [583, 332] width 1167 height 476
type input "[PERSON_NAME]"
click at [867, 360] on button "Filtrar" at bounding box center [894, 374] width 54 height 29
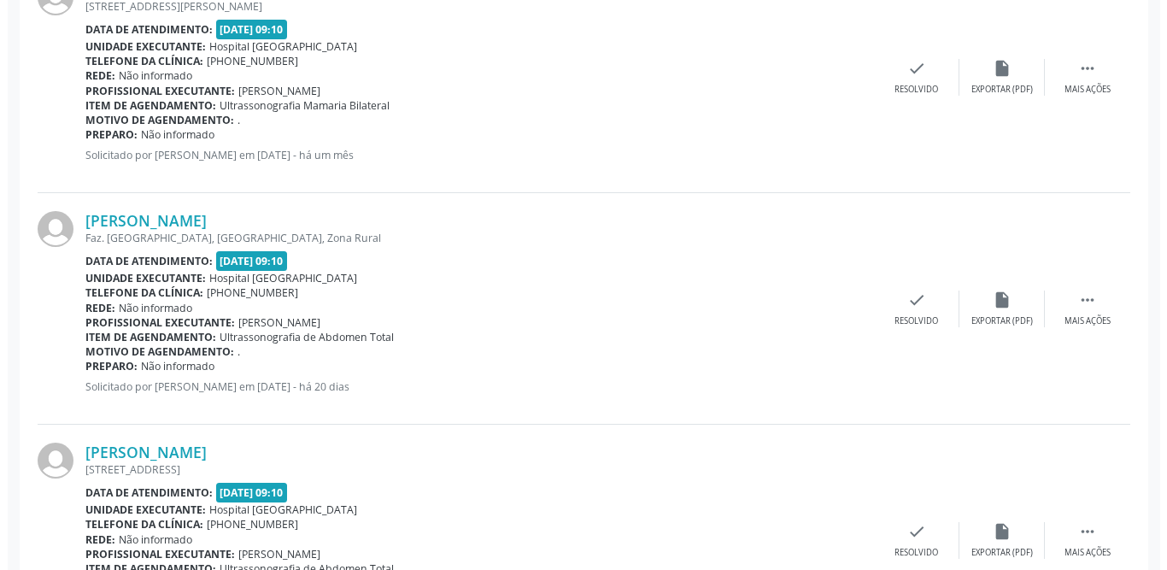
scroll to position [953, 0]
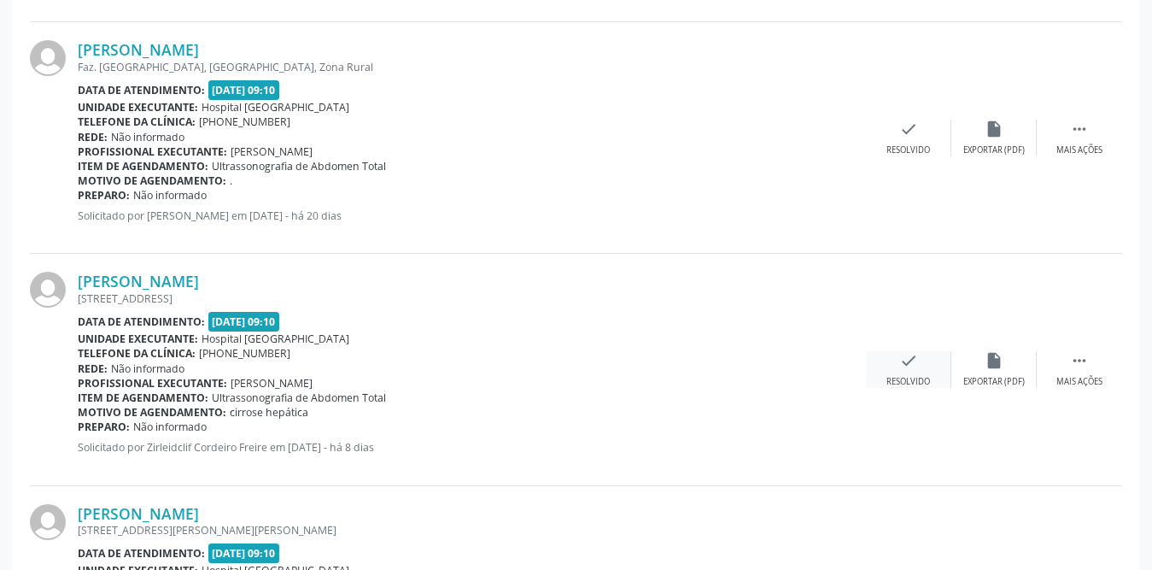
click at [908, 360] on icon "check" at bounding box center [909, 360] width 19 height 19
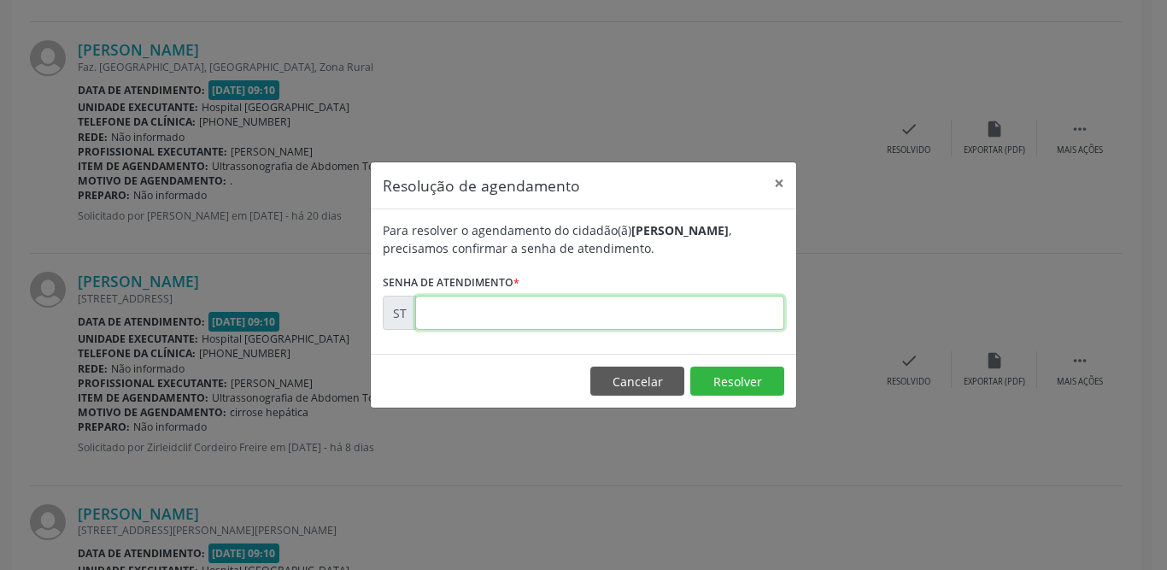
click at [517, 320] on input "text" at bounding box center [599, 313] width 369 height 34
type input "00022479"
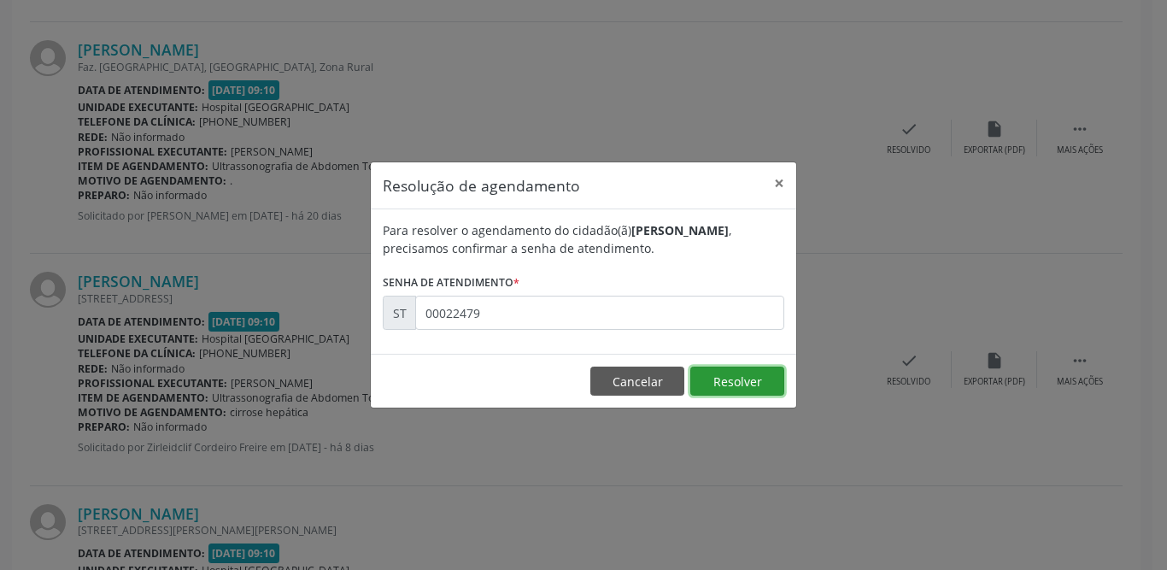
click at [756, 375] on button "Resolver" at bounding box center [737, 380] width 94 height 29
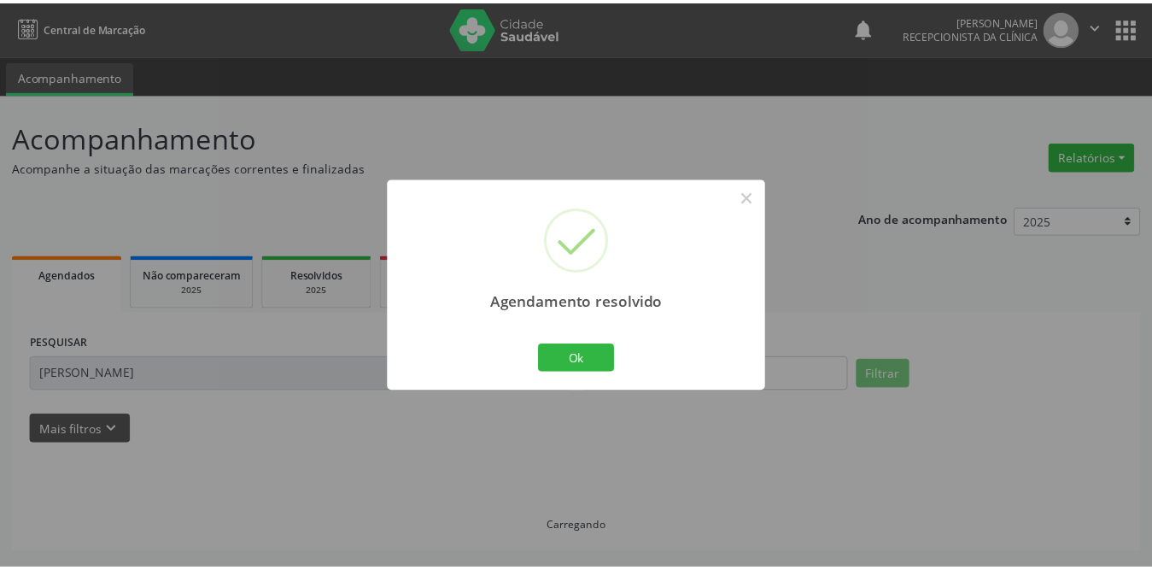
scroll to position [0, 0]
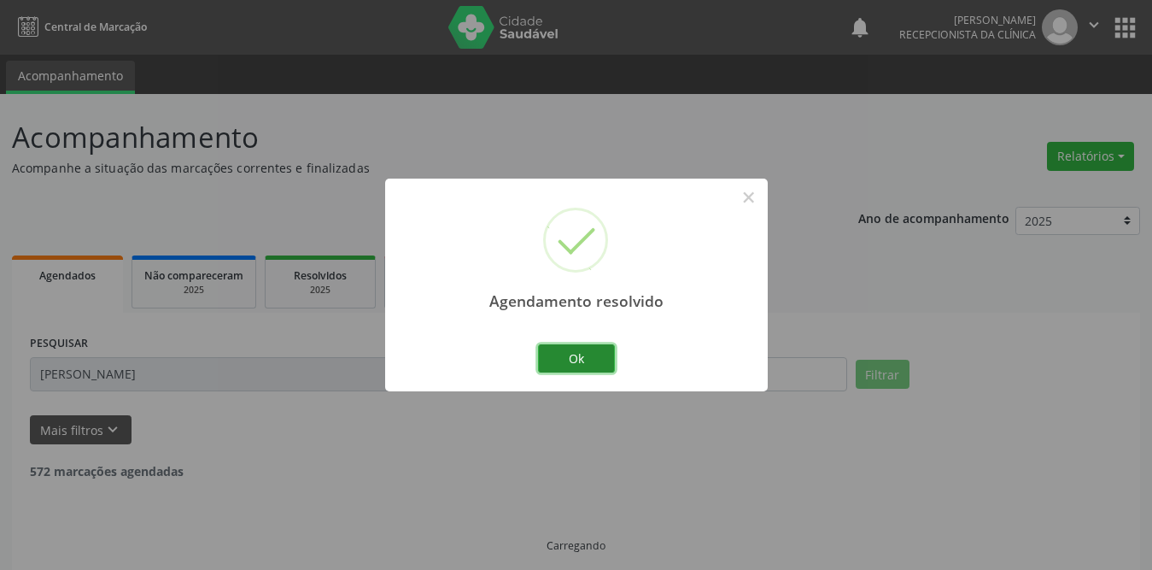
click at [589, 364] on button "Ok" at bounding box center [576, 358] width 77 height 29
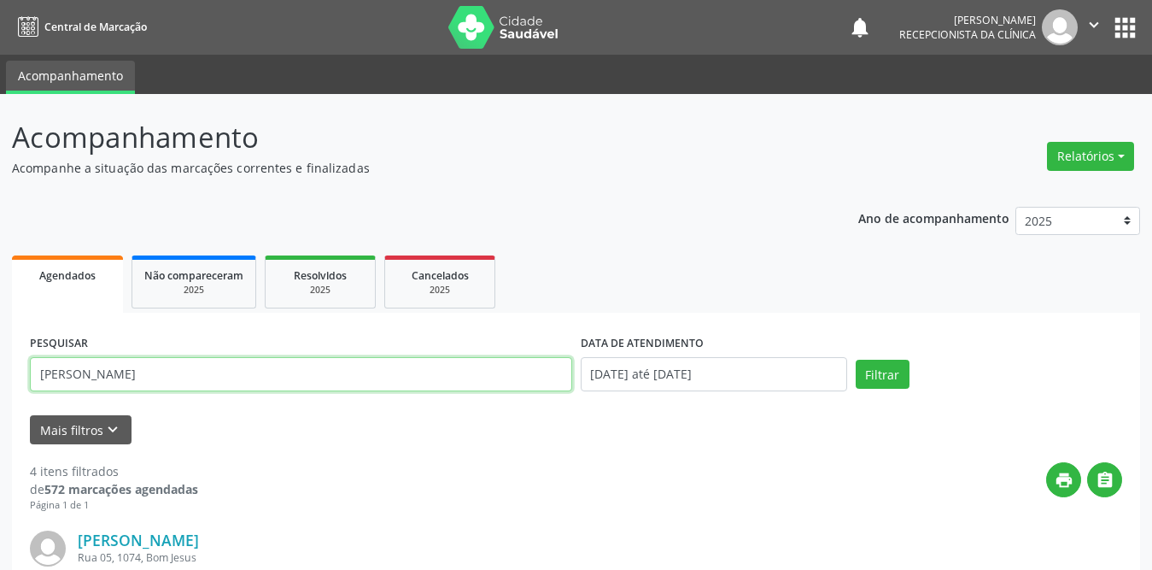
drag, startPoint x: 173, startPoint y: 379, endPoint x: 0, endPoint y: 362, distance: 174.3
type input "ialy"
click at [856, 360] on button "Filtrar" at bounding box center [883, 374] width 54 height 29
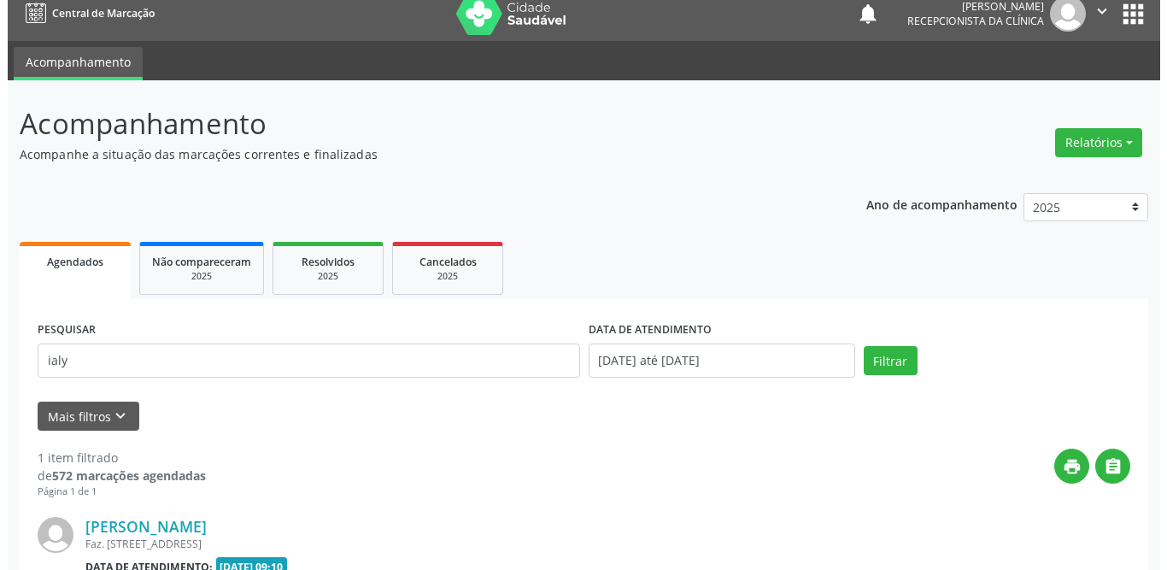
scroll to position [185, 0]
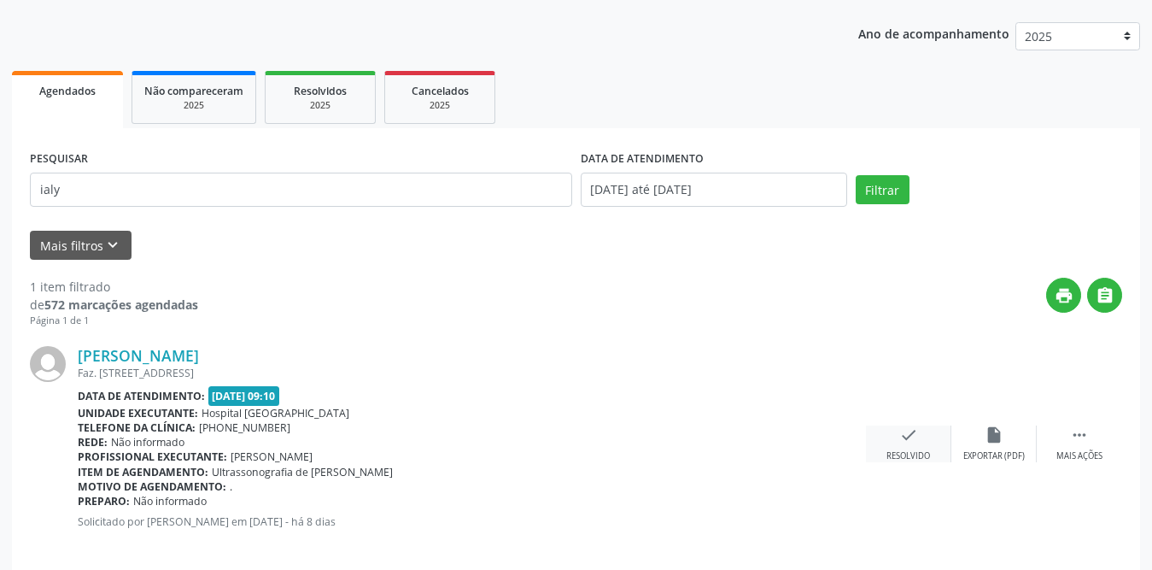
click at [916, 447] on div "check Resolvido" at bounding box center [908, 443] width 85 height 37
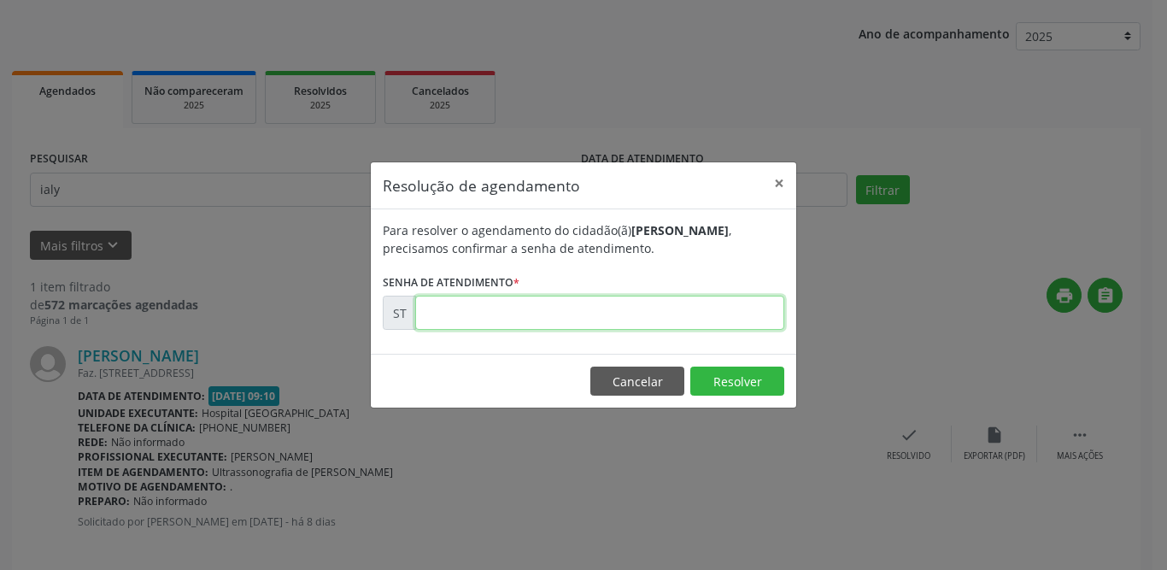
click at [511, 320] on input "text" at bounding box center [599, 313] width 369 height 34
type input "00022379"
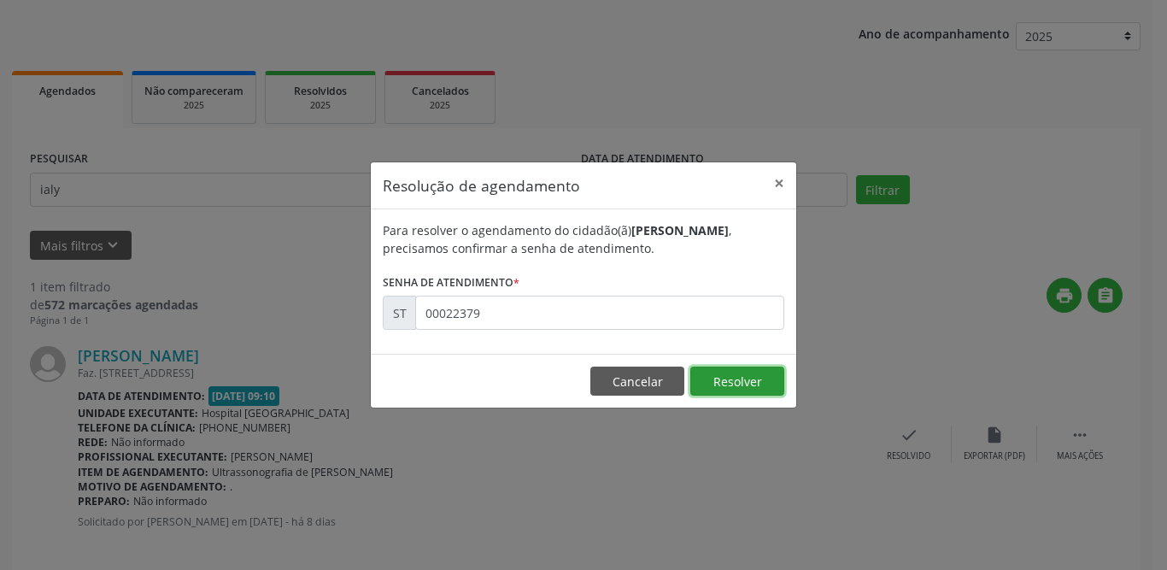
click at [730, 378] on button "Resolver" at bounding box center [737, 380] width 94 height 29
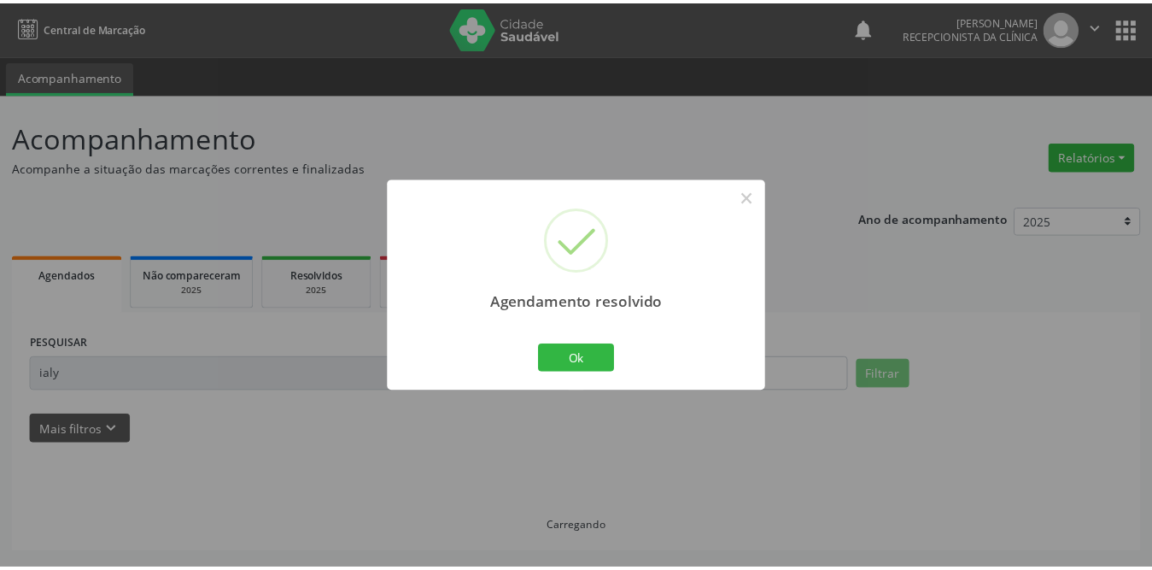
scroll to position [0, 0]
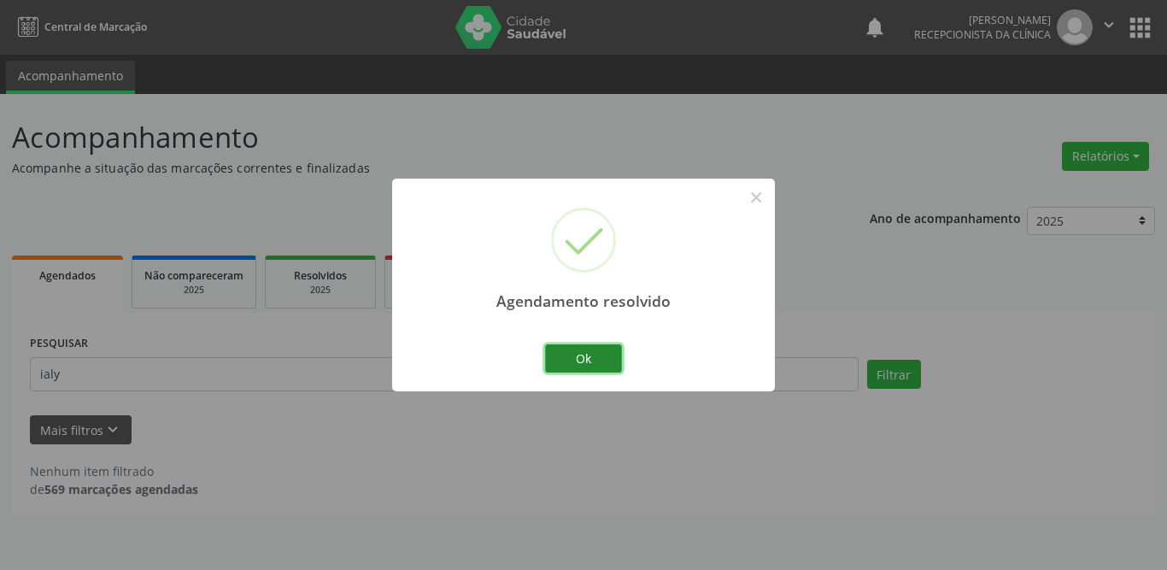
click at [566, 355] on button "Ok" at bounding box center [583, 358] width 77 height 29
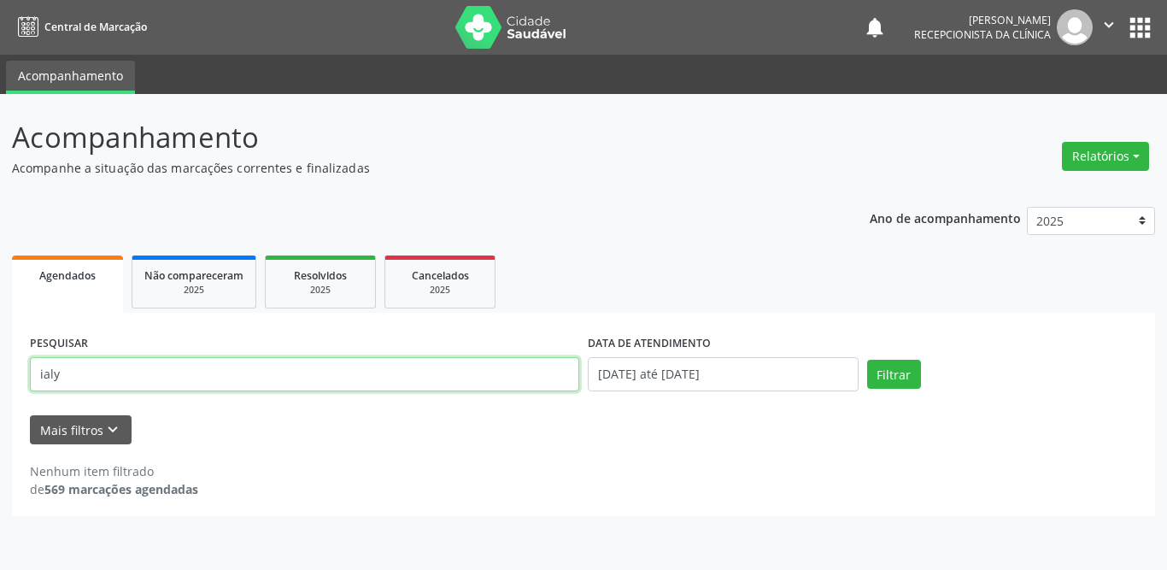
drag, startPoint x: 49, startPoint y: 378, endPoint x: 0, endPoint y: 379, distance: 48.7
click at [0, 379] on div "Acompanhamento Acompanhe a situação das marcações correntes e finalizadas Relat…" at bounding box center [583, 332] width 1167 height 476
type input "heveline"
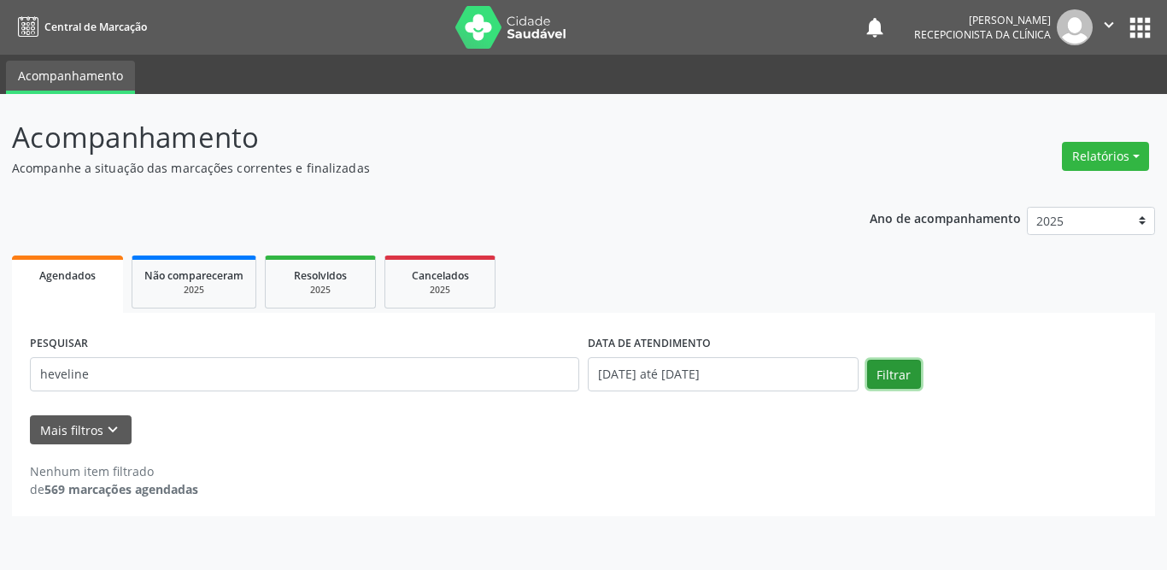
click at [879, 377] on button "Filtrar" at bounding box center [894, 374] width 54 height 29
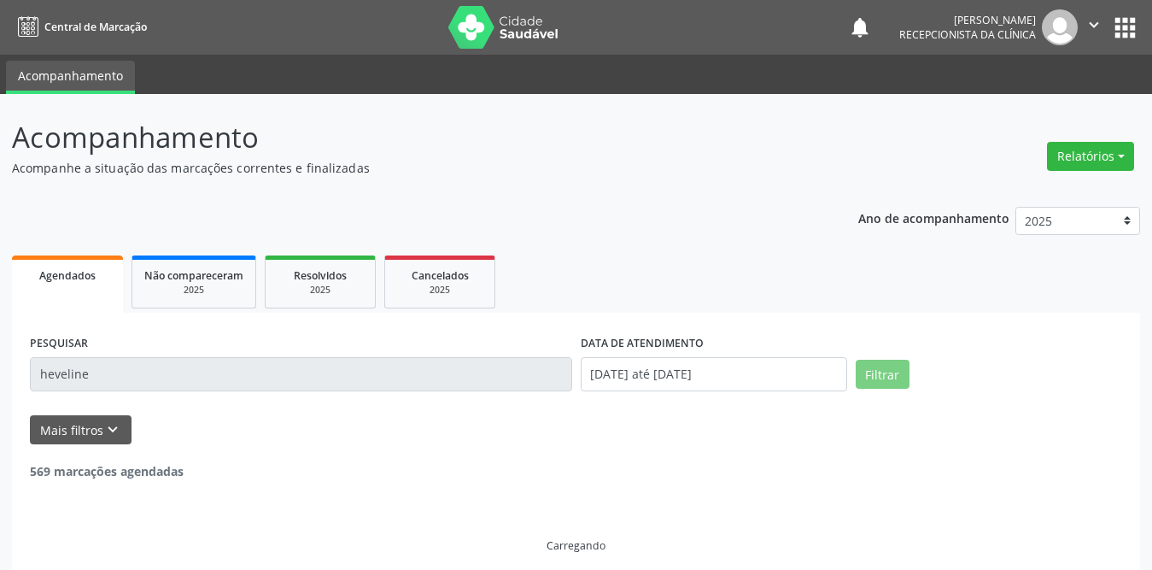
scroll to position [14, 0]
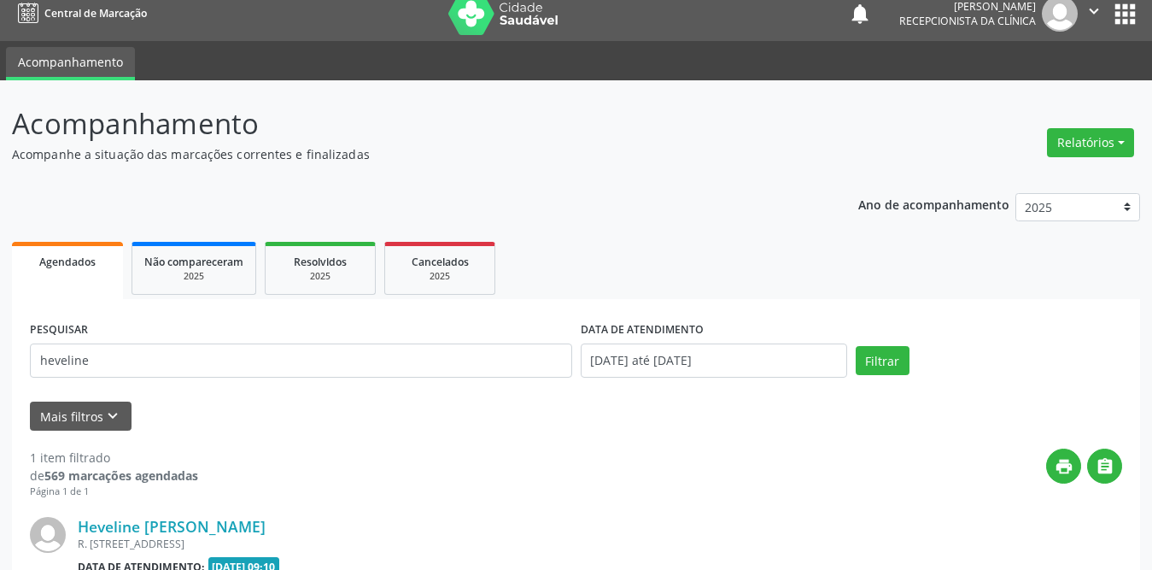
click at [182, 545] on div "R. [STREET_ADDRESS]" at bounding box center [472, 543] width 789 height 15
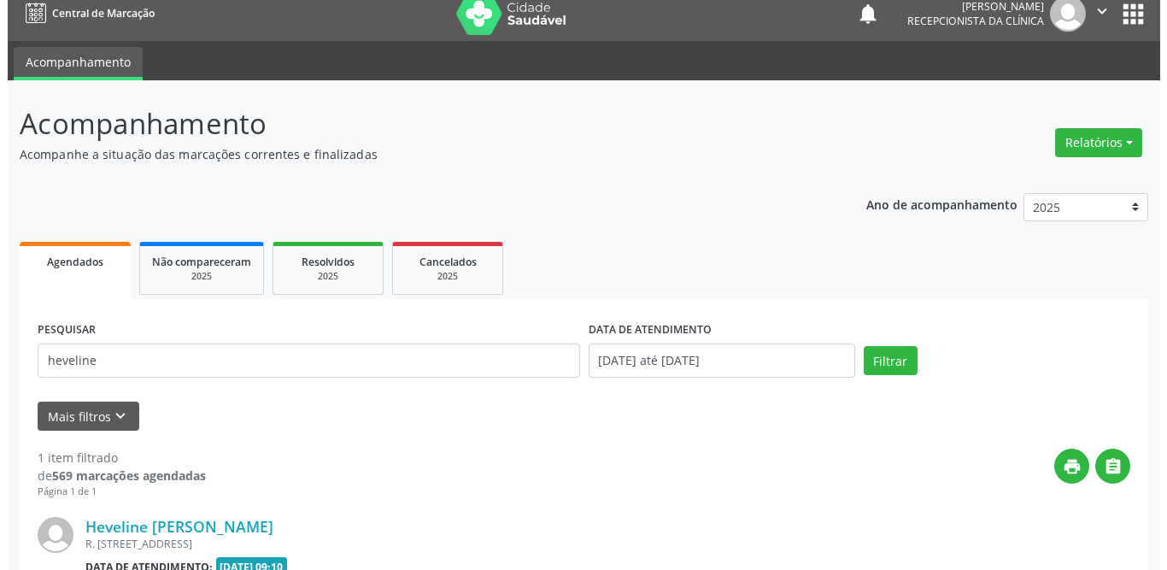
scroll to position [203, 0]
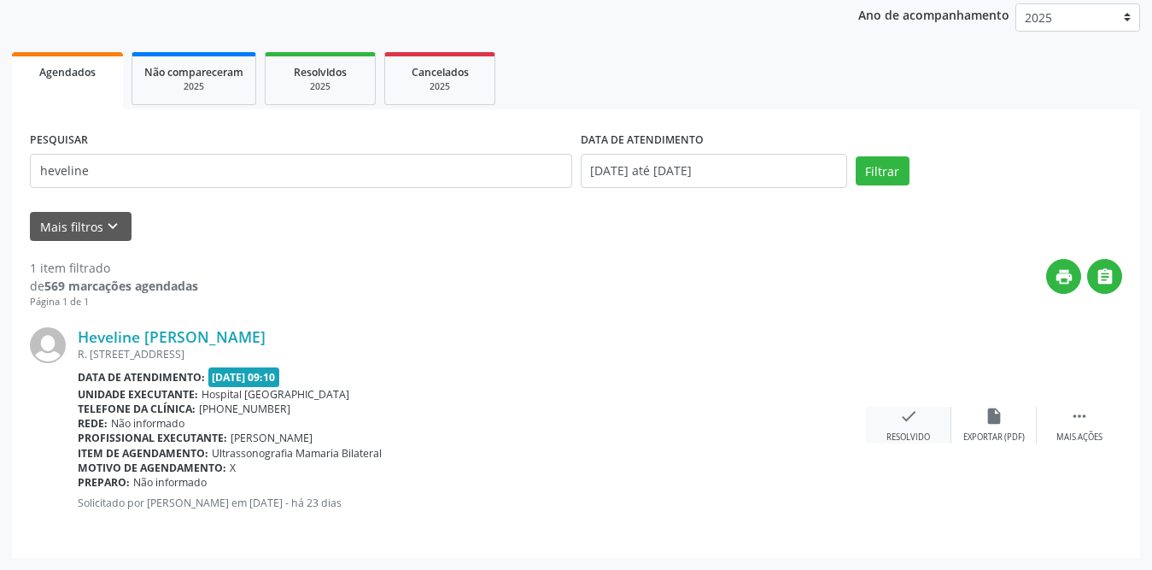
click at [903, 429] on div "check Resolvido" at bounding box center [908, 425] width 85 height 37
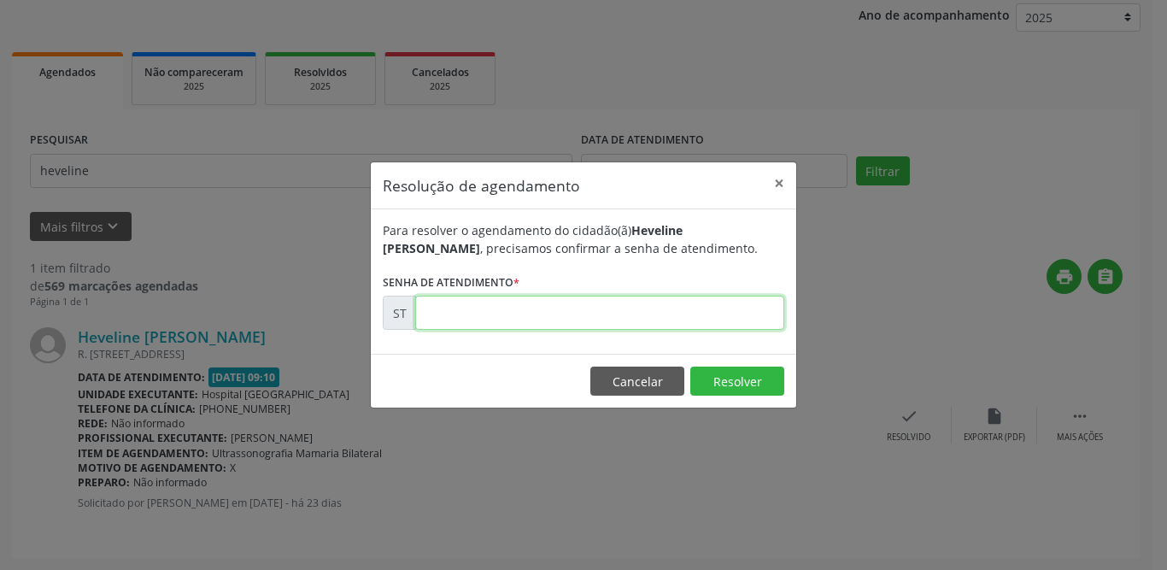
click at [548, 317] on input "text" at bounding box center [599, 313] width 369 height 34
type input "00020694"
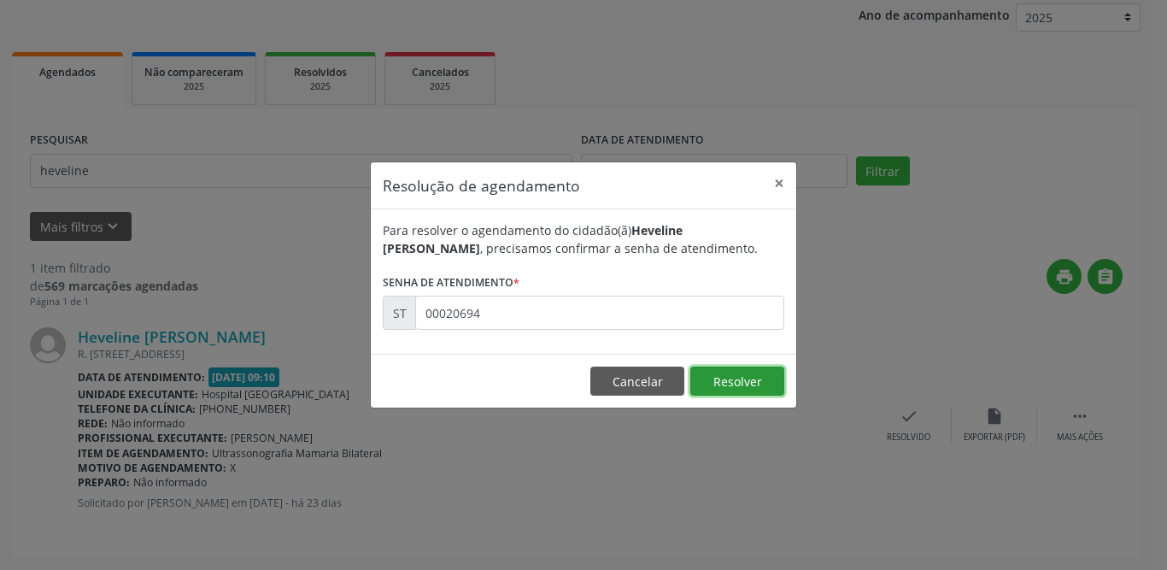
click at [737, 384] on button "Resolver" at bounding box center [737, 380] width 94 height 29
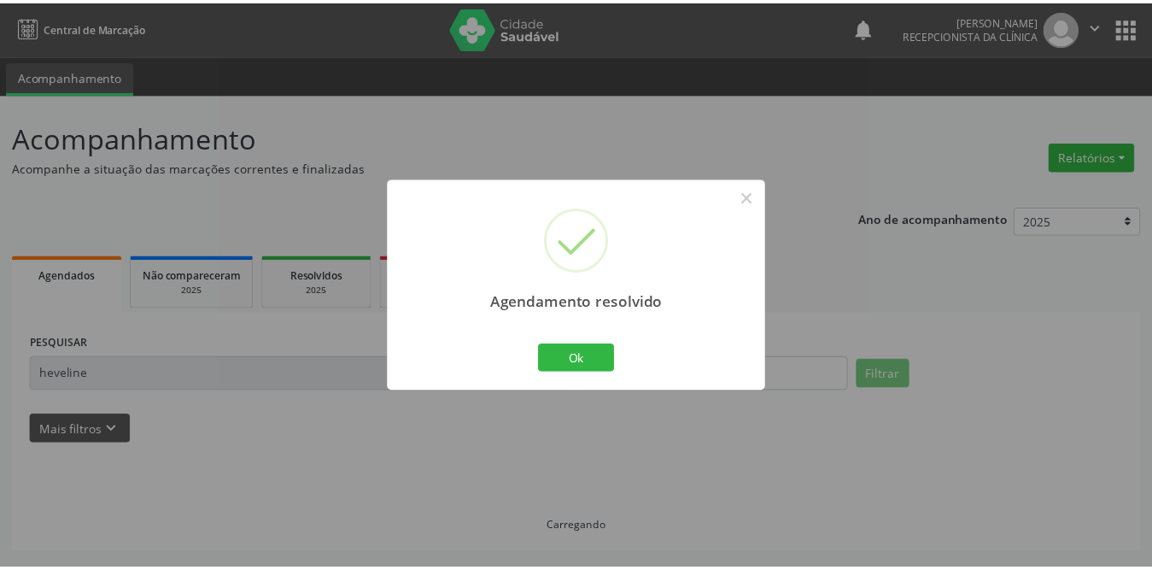
scroll to position [0, 0]
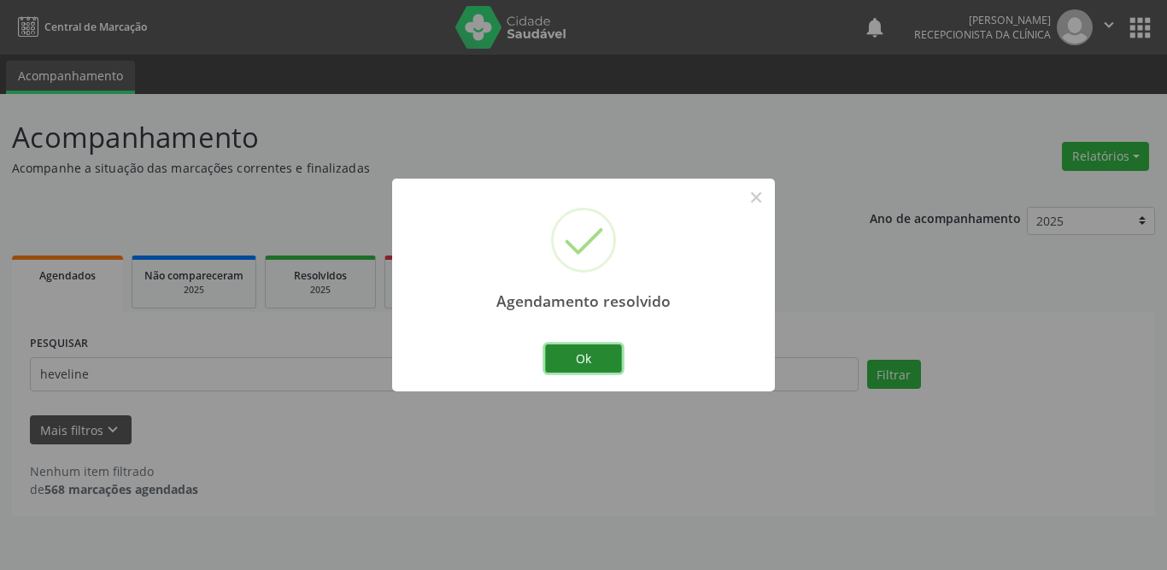
click at [581, 353] on button "Ok" at bounding box center [583, 358] width 77 height 29
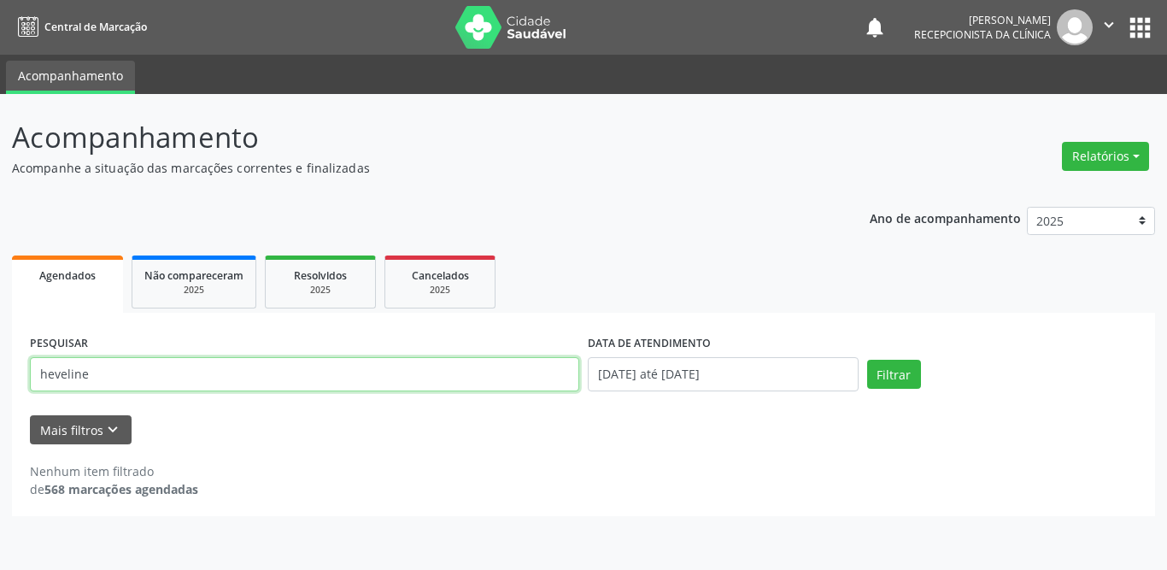
click at [0, 376] on div "Acompanhamento Acompanhe a situação das marcações correntes e finalizadas Relat…" at bounding box center [583, 332] width 1167 height 476
type input "roseli"
click at [867, 360] on button "Filtrar" at bounding box center [894, 374] width 54 height 29
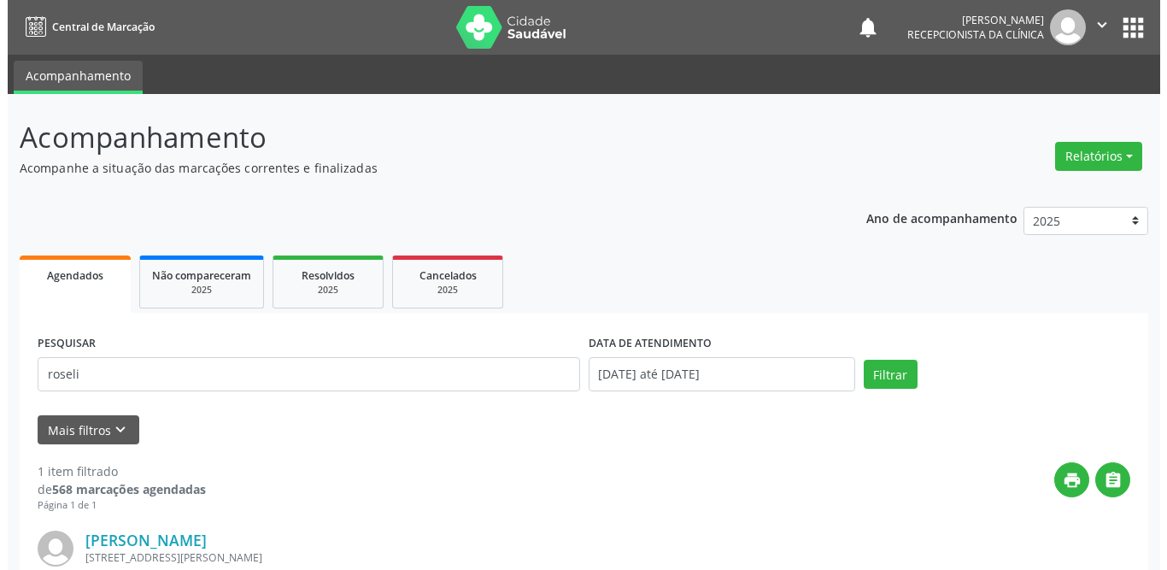
scroll to position [203, 0]
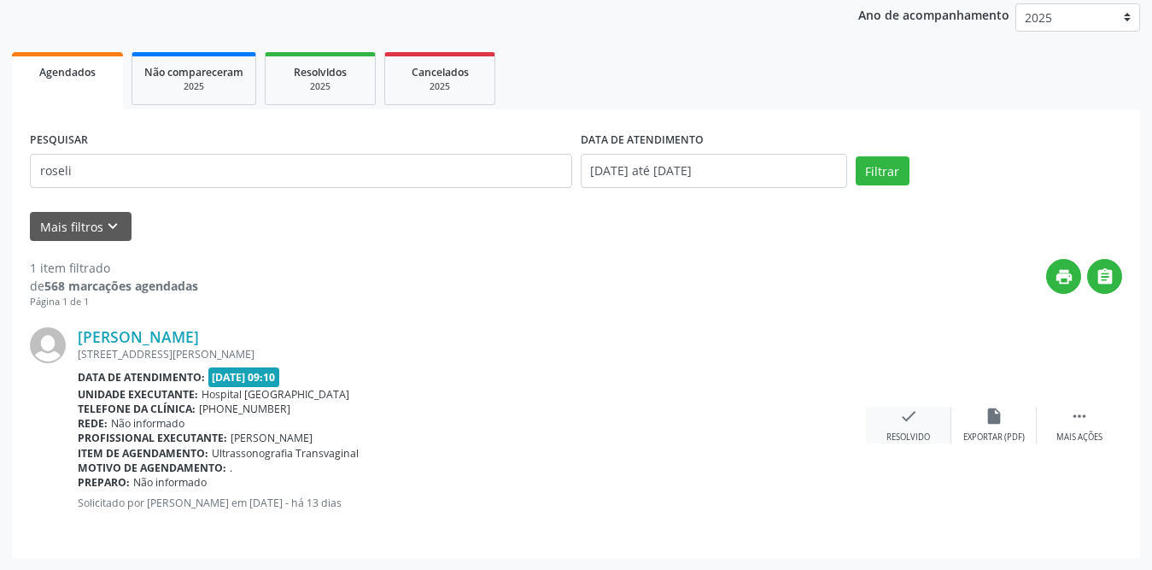
click at [916, 422] on icon "check" at bounding box center [909, 416] width 19 height 19
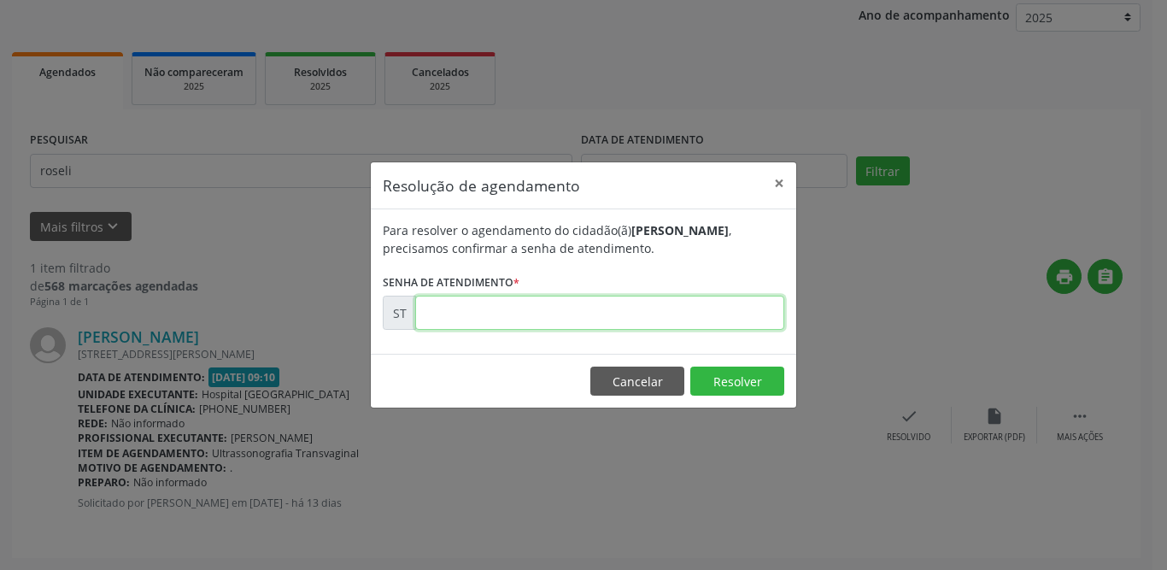
click at [590, 317] on input "text" at bounding box center [599, 313] width 369 height 34
type input "0"
click at [589, 317] on input "text" at bounding box center [599, 313] width 369 height 34
type input "00021896"
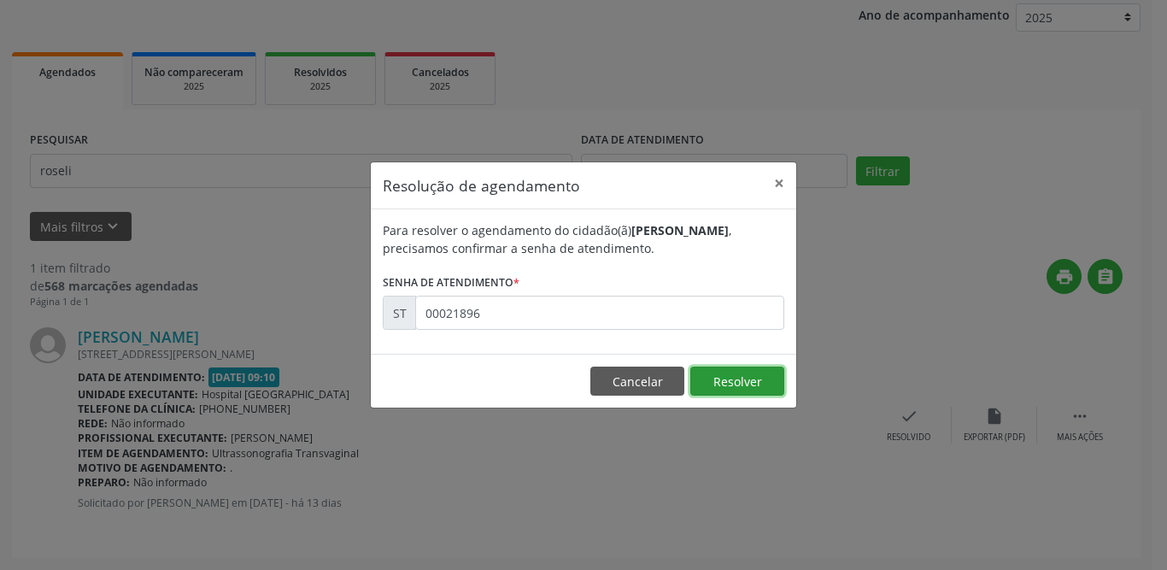
click at [740, 375] on button "Resolver" at bounding box center [737, 380] width 94 height 29
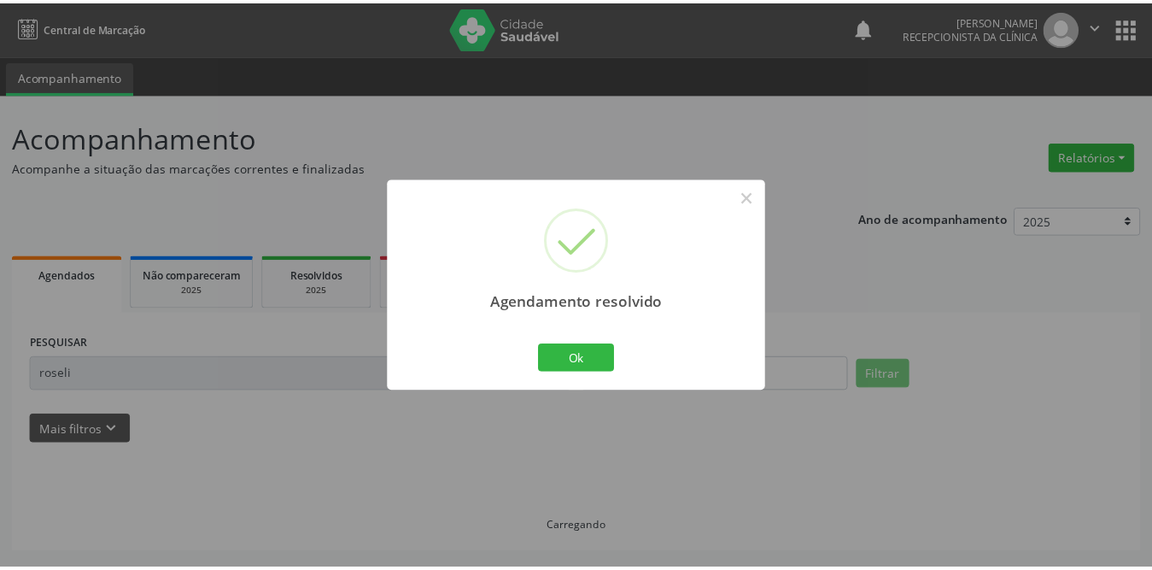
scroll to position [0, 0]
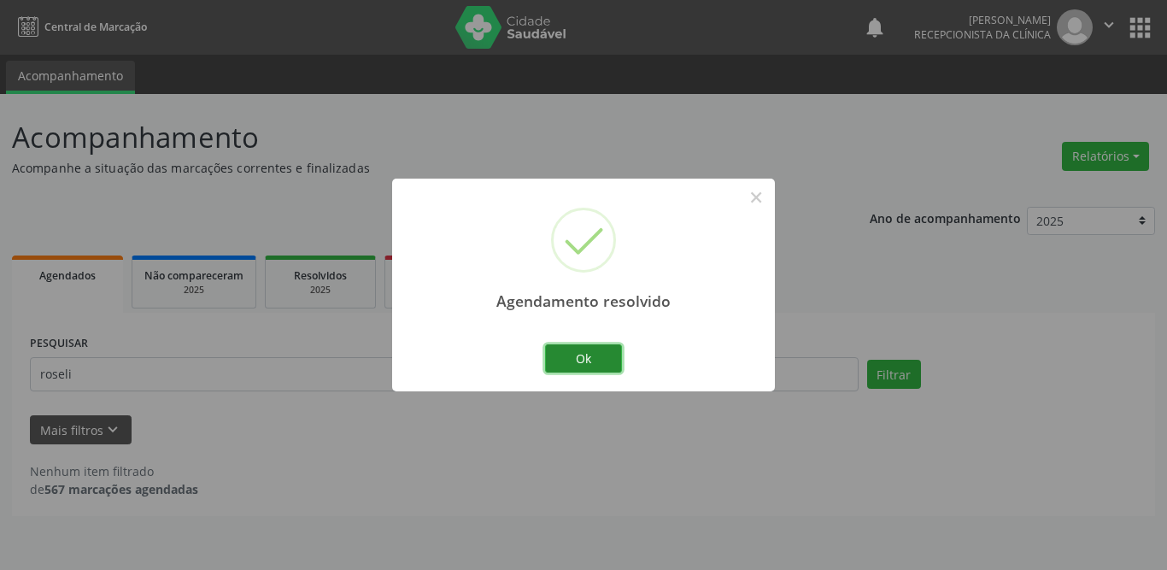
click at [558, 360] on button "Ok" at bounding box center [583, 358] width 77 height 29
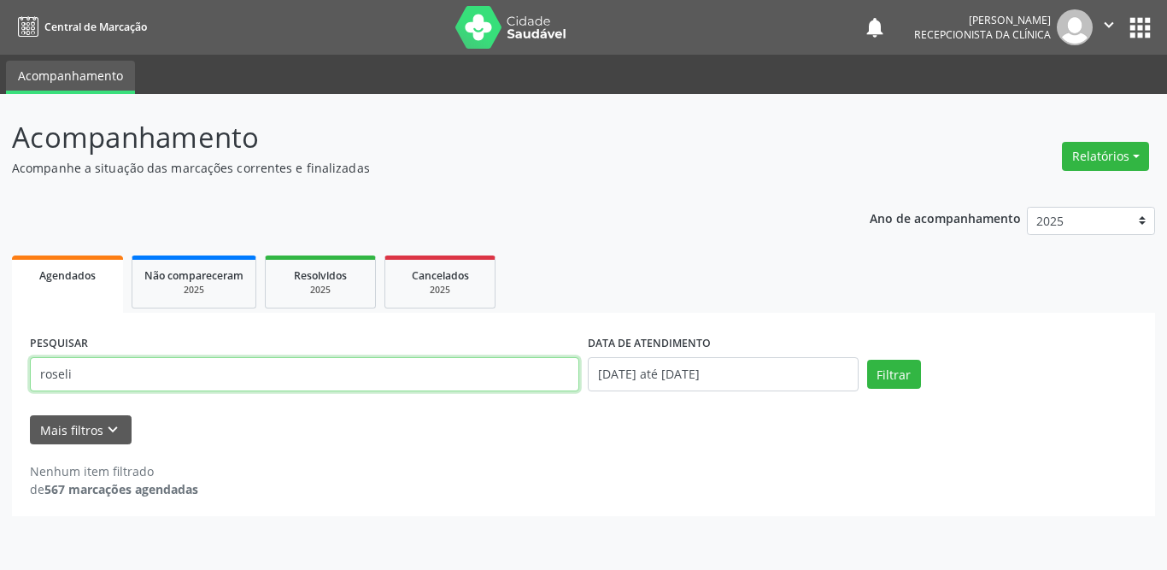
drag, startPoint x: 108, startPoint y: 376, endPoint x: 0, endPoint y: 375, distance: 108.5
click at [0, 375] on div "Acompanhamento Acompanhe a situação das marcações correntes e finalizadas Relat…" at bounding box center [583, 332] width 1167 height 476
click at [867, 360] on button "Filtrar" at bounding box center [894, 374] width 54 height 29
click at [70, 382] on input "manoella" at bounding box center [304, 374] width 549 height 34
type input "manuella"
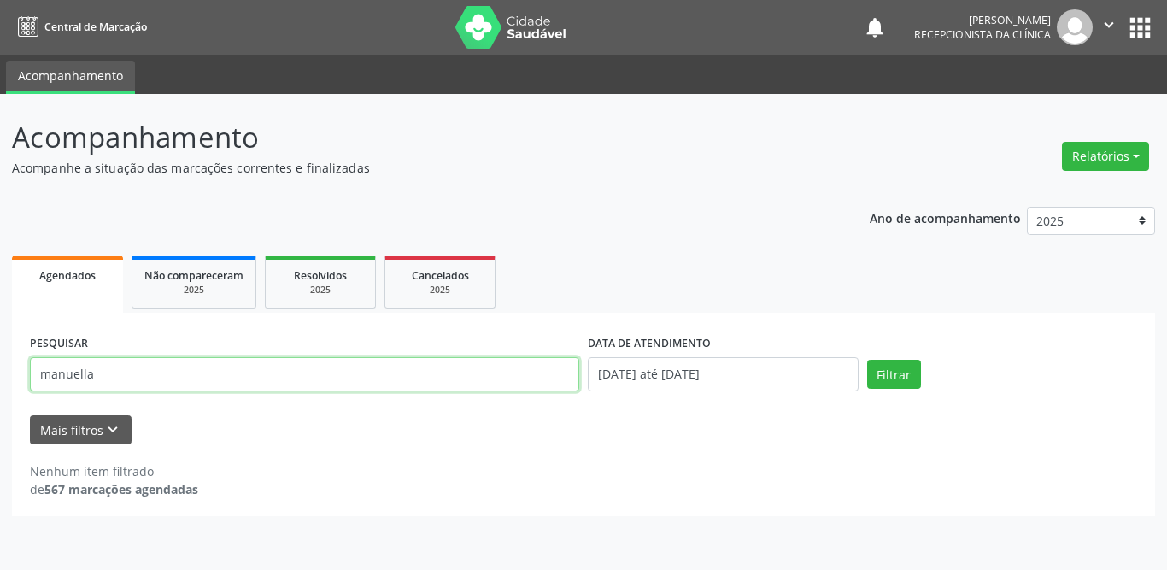
click at [867, 360] on button "Filtrar" at bounding box center [894, 374] width 54 height 29
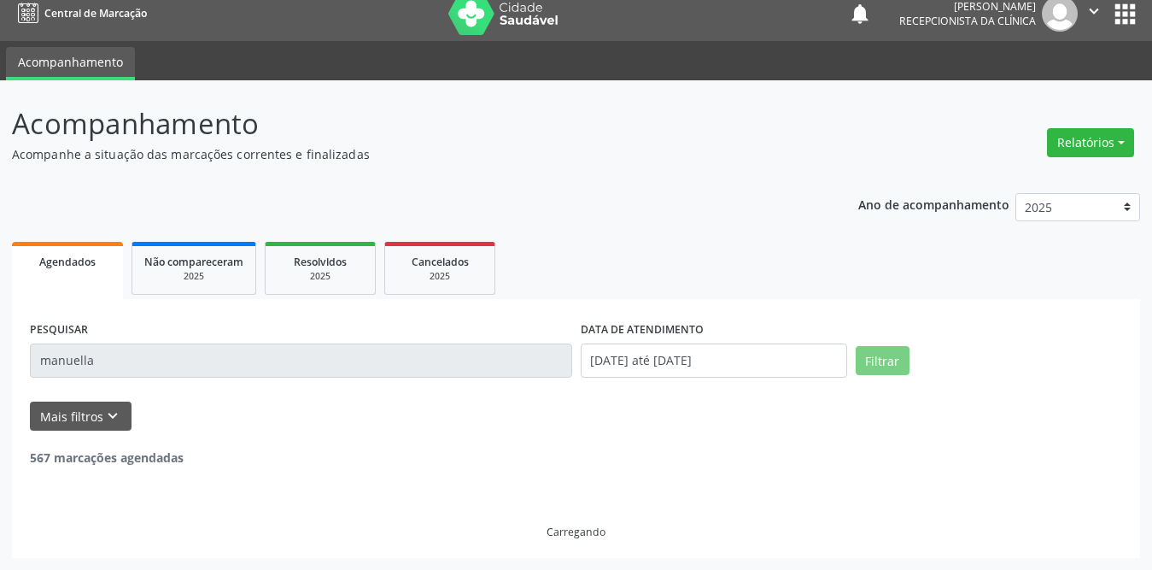
scroll to position [185, 0]
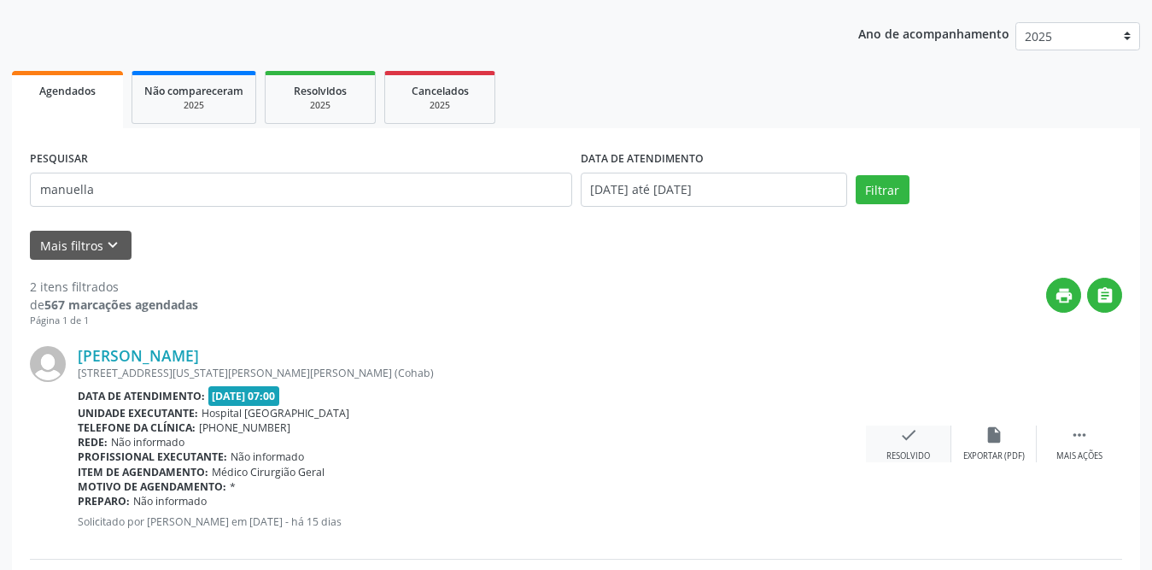
click at [924, 437] on div "check Resolvido" at bounding box center [908, 443] width 85 height 37
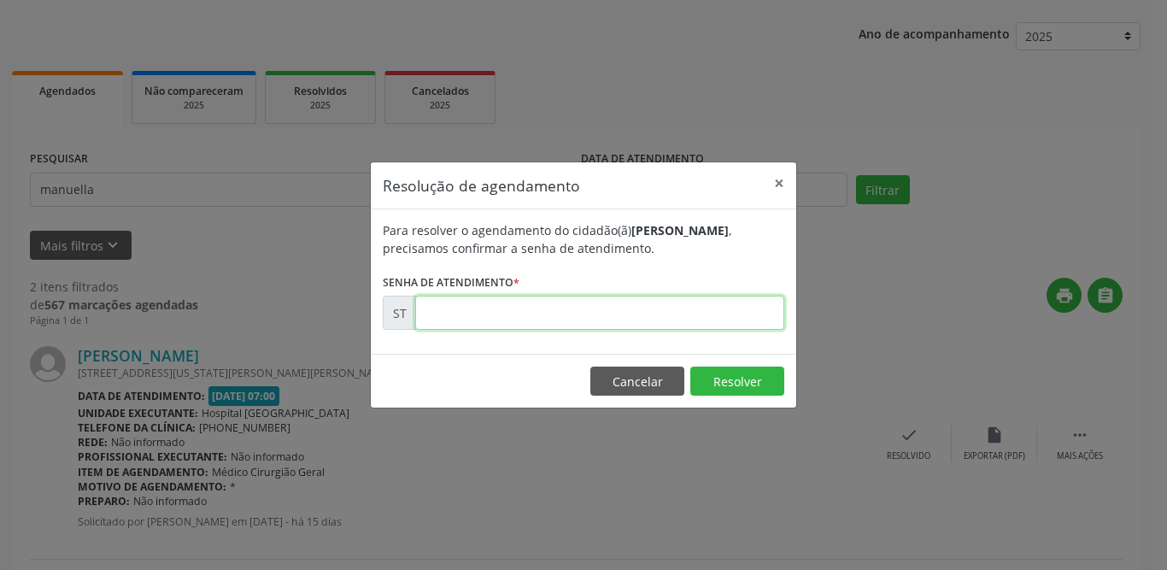
click at [480, 305] on input "text" at bounding box center [599, 313] width 369 height 34
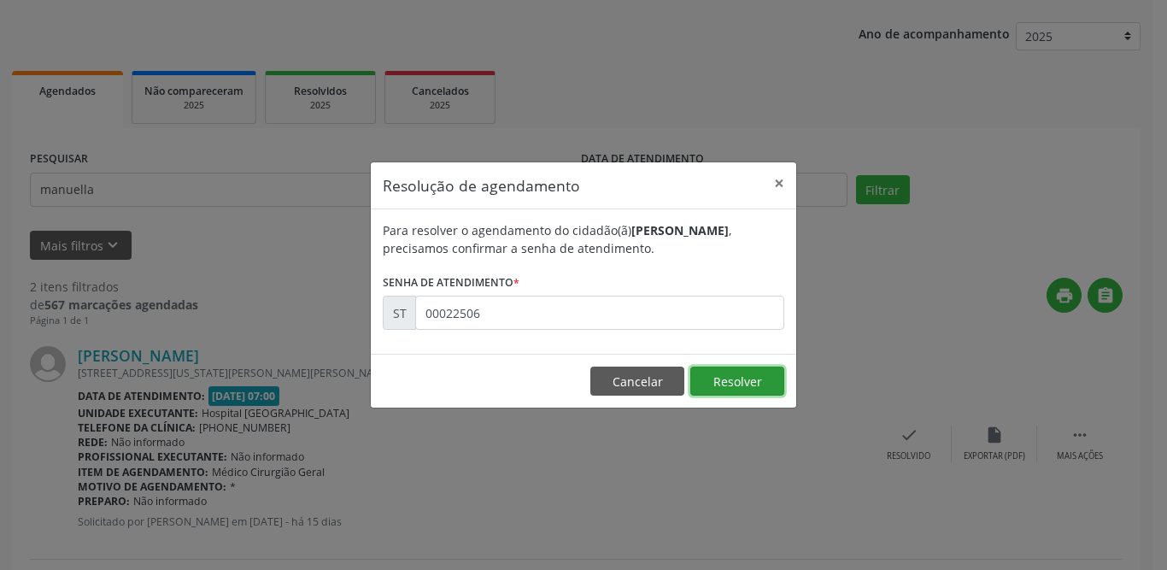
click at [728, 390] on button "Resolver" at bounding box center [737, 380] width 94 height 29
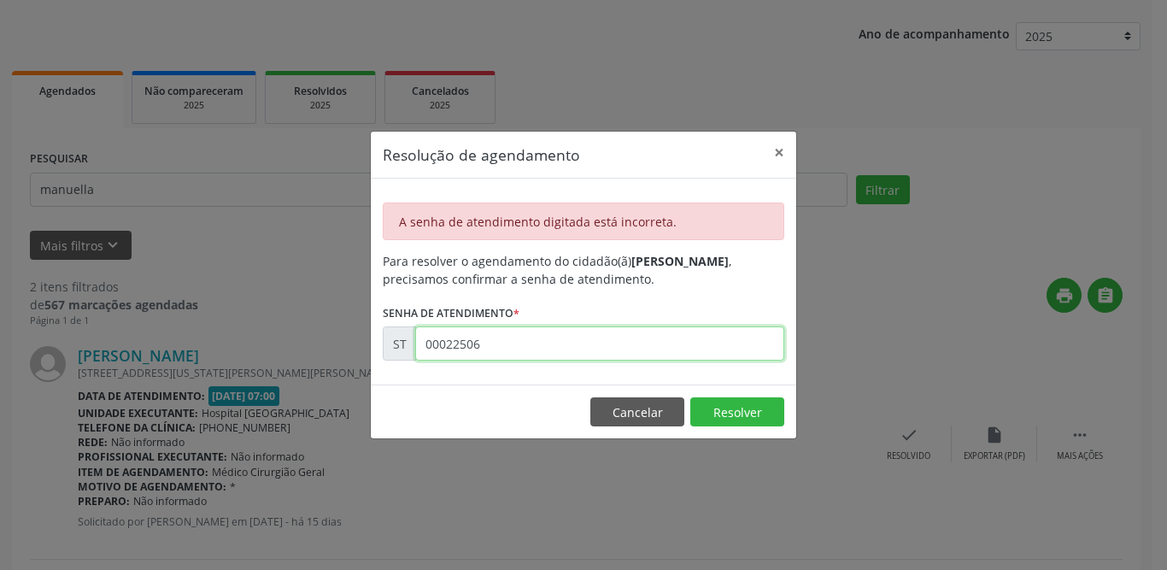
drag, startPoint x: 503, startPoint y: 339, endPoint x: 401, endPoint y: 339, distance: 102.5
click at [401, 339] on div "ST 00022506" at bounding box center [584, 343] width 402 height 34
type input "0"
type input "00022506"
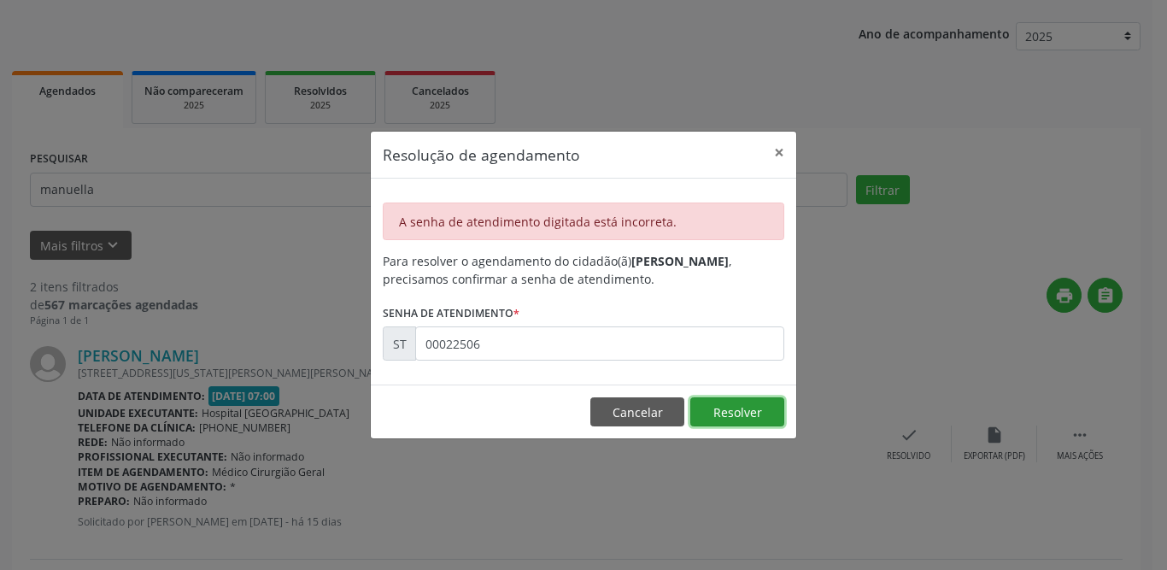
click at [721, 410] on button "Resolver" at bounding box center [737, 411] width 94 height 29
click at [778, 153] on button "×" at bounding box center [779, 153] width 34 height 42
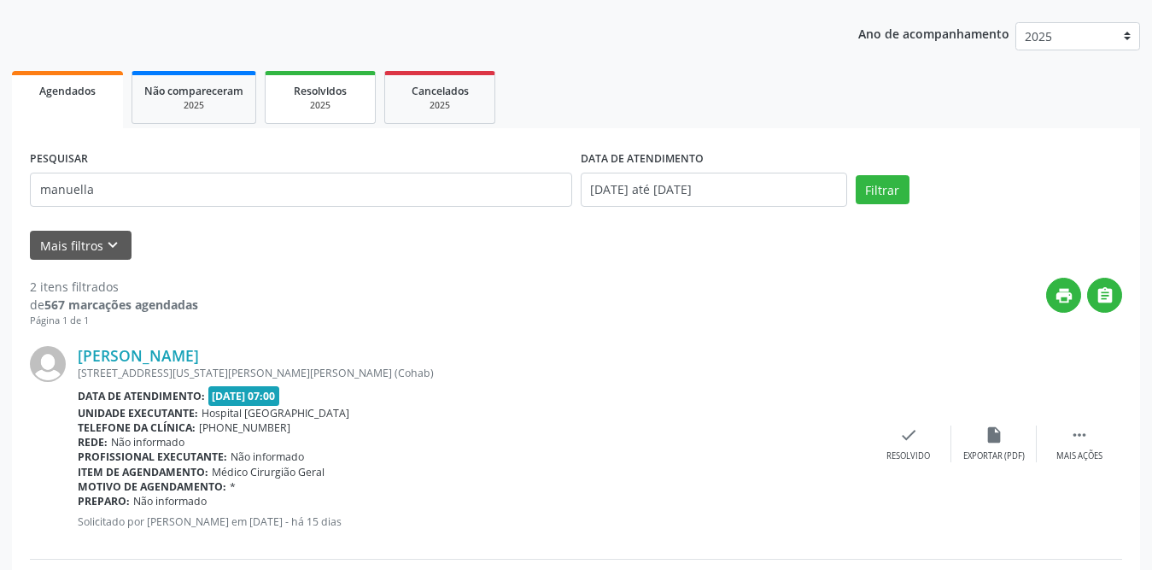
scroll to position [0, 0]
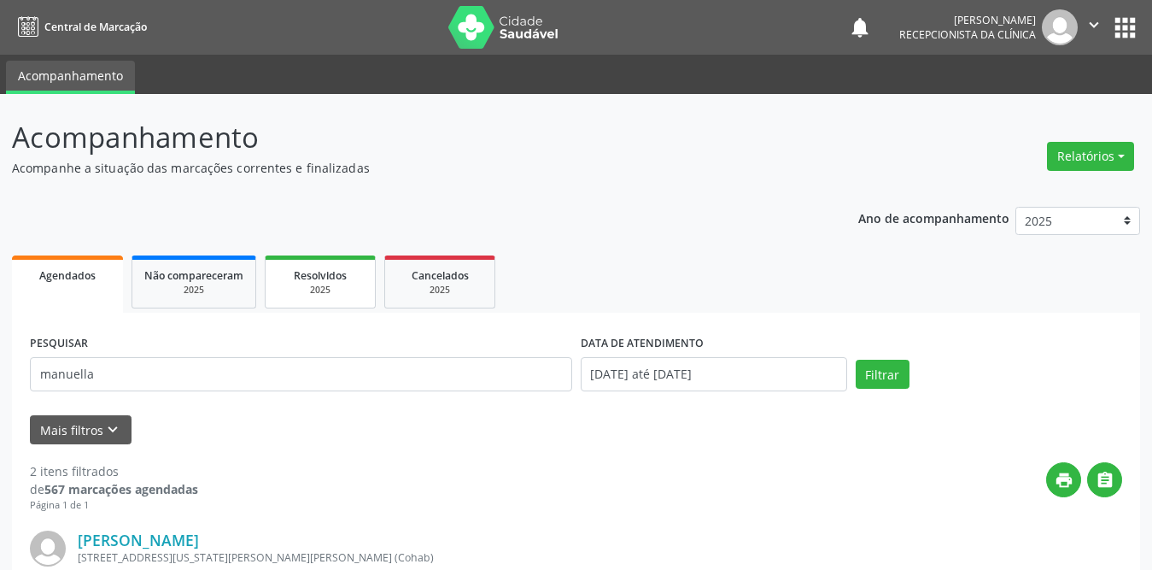
click at [331, 290] on div "2025" at bounding box center [320, 290] width 85 height 13
click at [82, 285] on link "Agendados" at bounding box center [67, 281] width 111 height 53
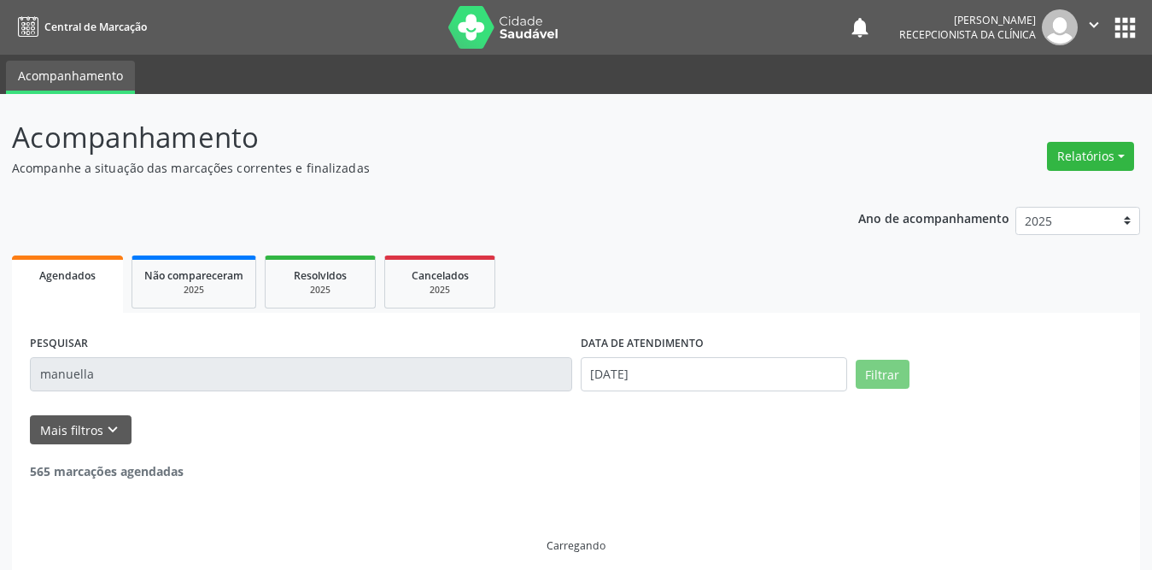
scroll to position [14, 0]
